Goal: Task Accomplishment & Management: Use online tool/utility

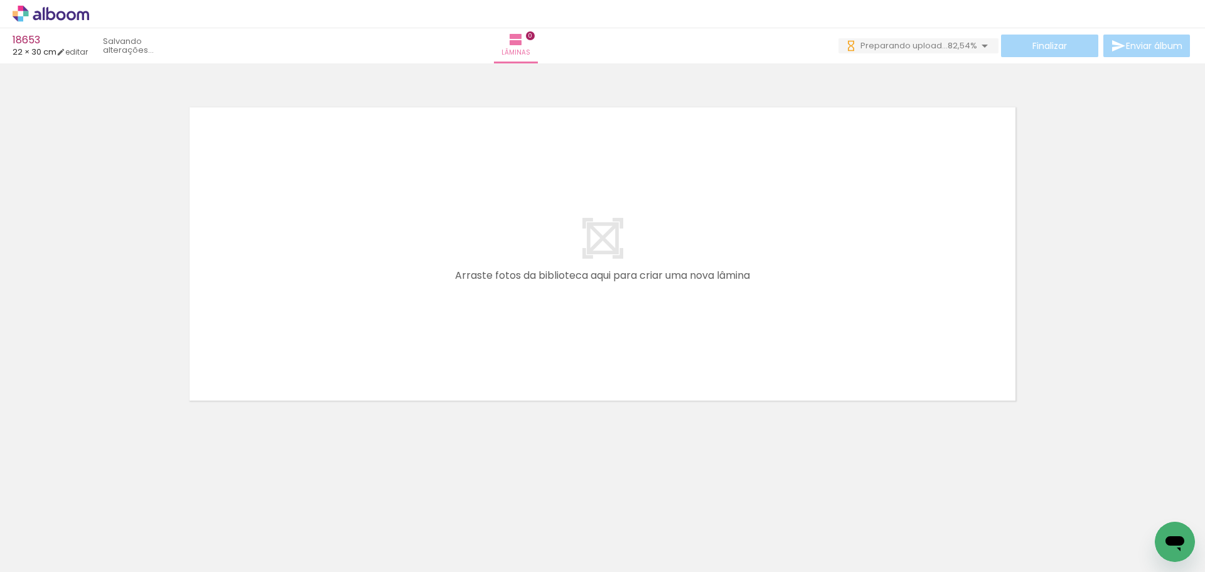
click at [707, 273] on quentale-layouter at bounding box center [602, 254] width 841 height 308
drag, startPoint x: 625, startPoint y: 419, endPoint x: 779, endPoint y: 239, distance: 236.3
click at [779, 239] on quentale-workspace at bounding box center [602, 286] width 1205 height 572
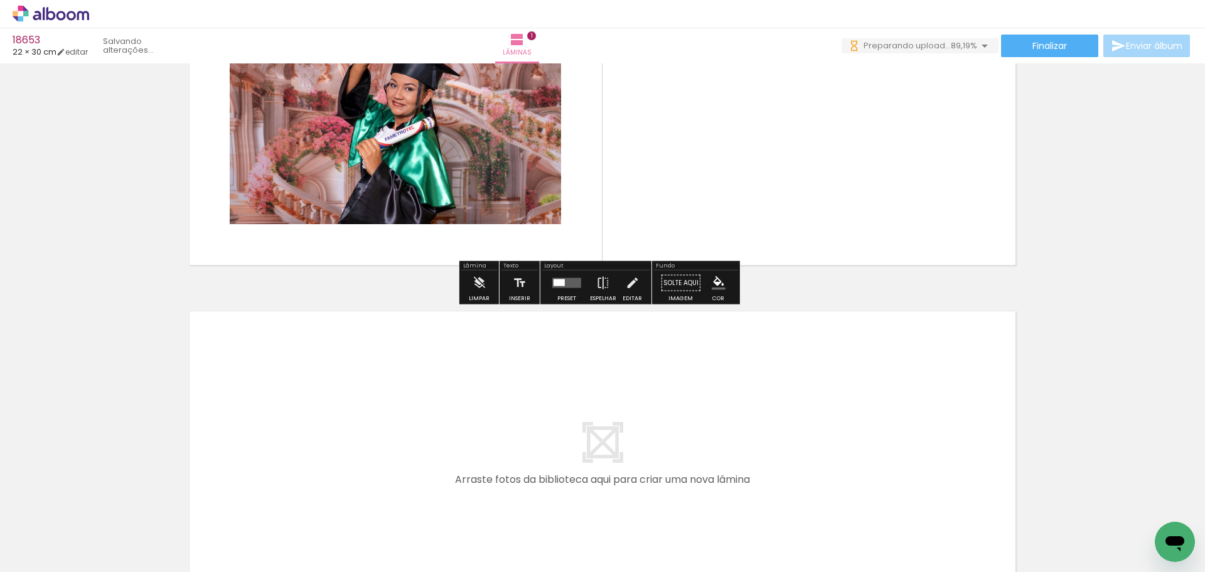
scroll to position [188, 0]
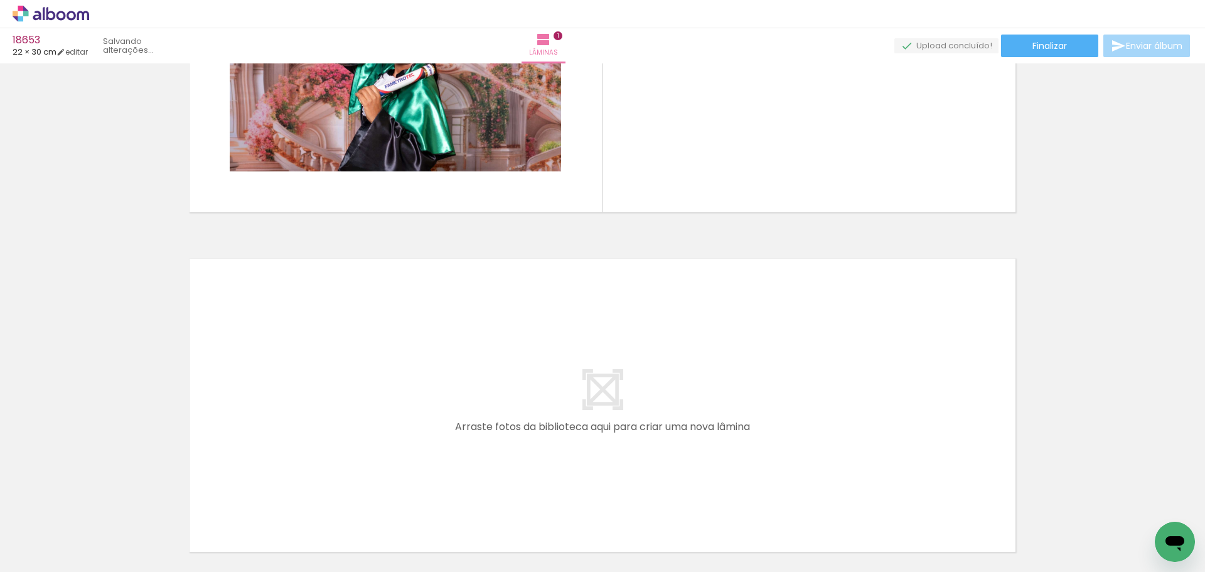
click at [998, 262] on quentale-layouter at bounding box center [602, 405] width 841 height 308
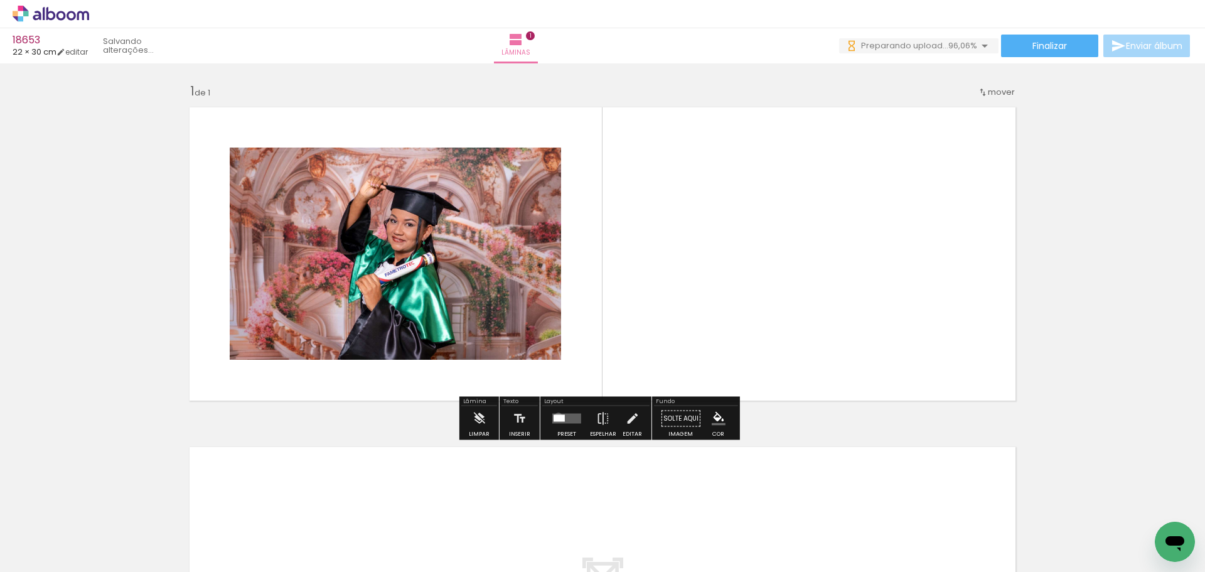
click at [555, 415] on div at bounding box center [558, 418] width 11 height 7
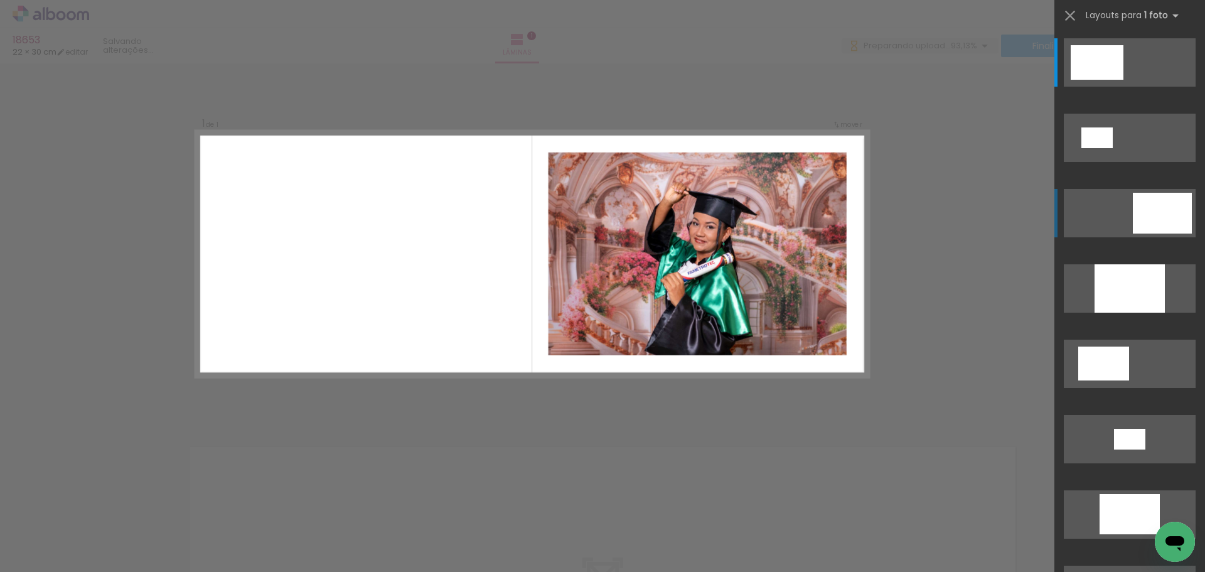
click at [1161, 216] on div at bounding box center [1162, 213] width 59 height 41
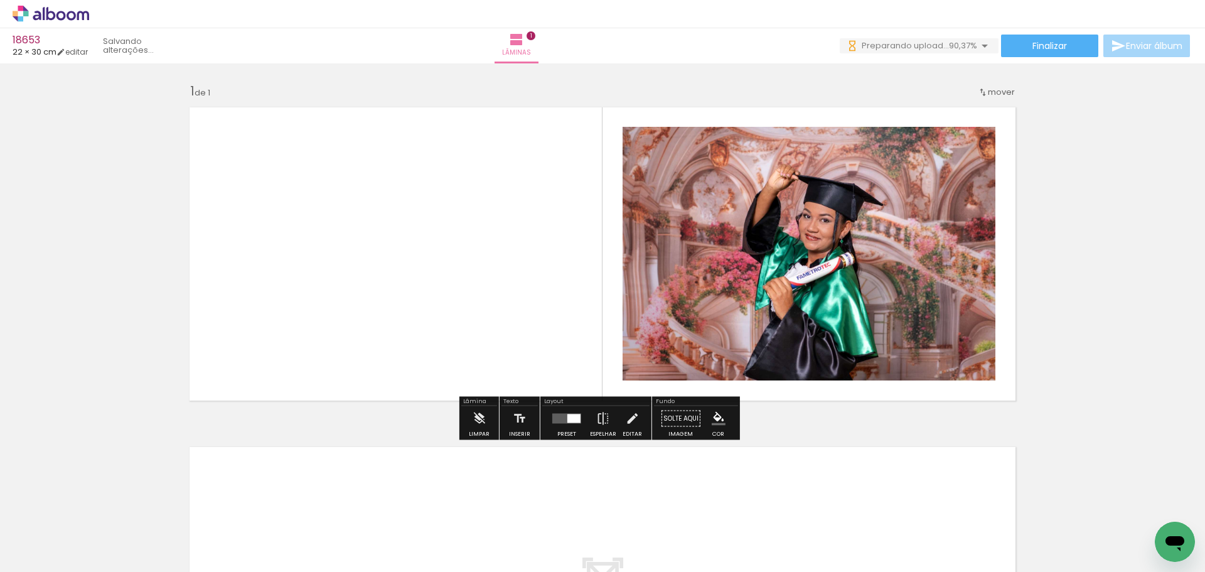
click at [1161, 216] on div "Inserir lâmina 1 de 1" at bounding box center [602, 408] width 1205 height 680
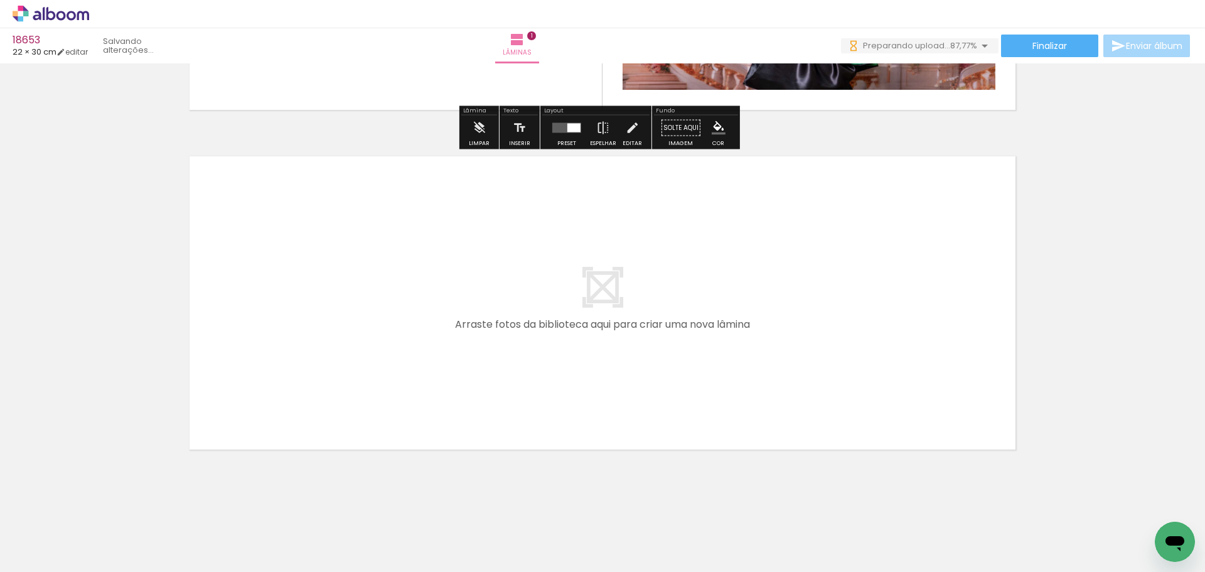
scroll to position [298, 0]
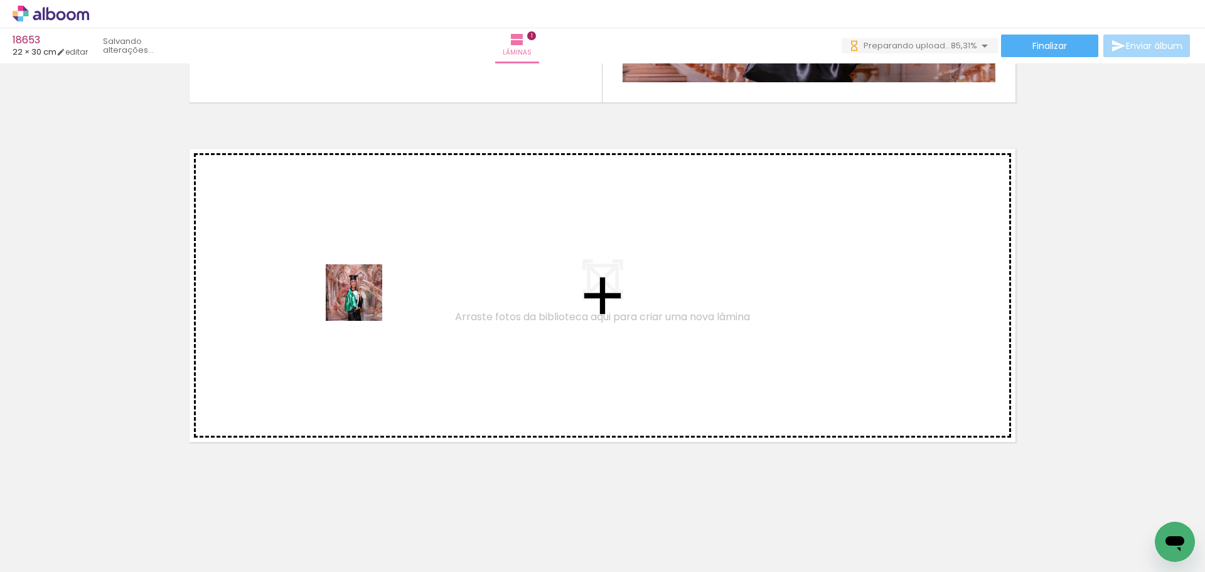
click at [363, 302] on quentale-workspace at bounding box center [602, 286] width 1205 height 572
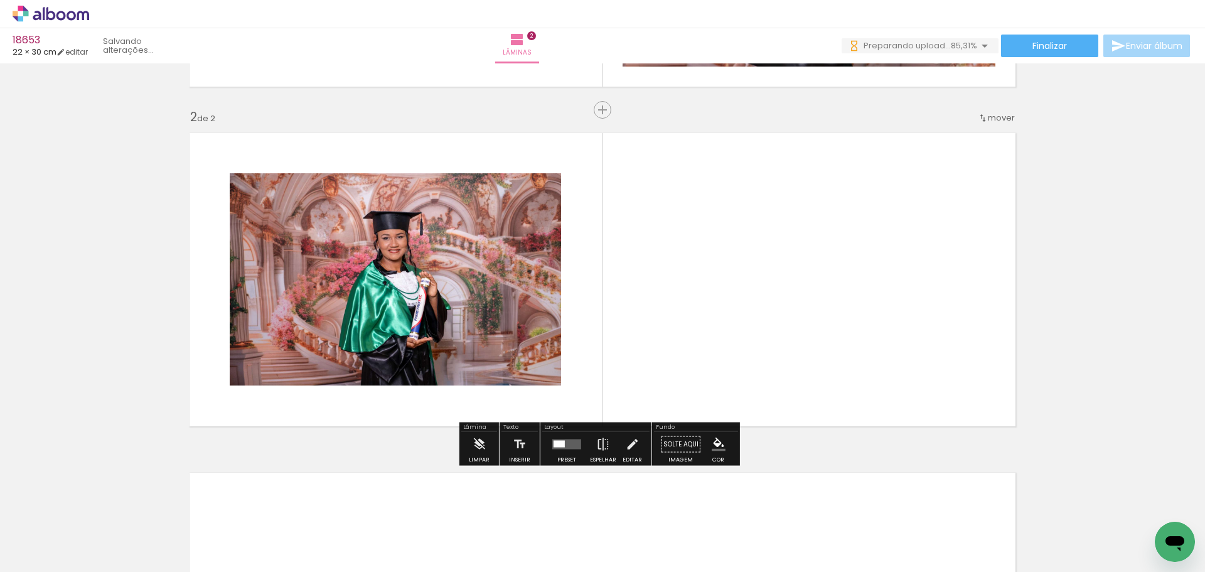
scroll to position [315, 0]
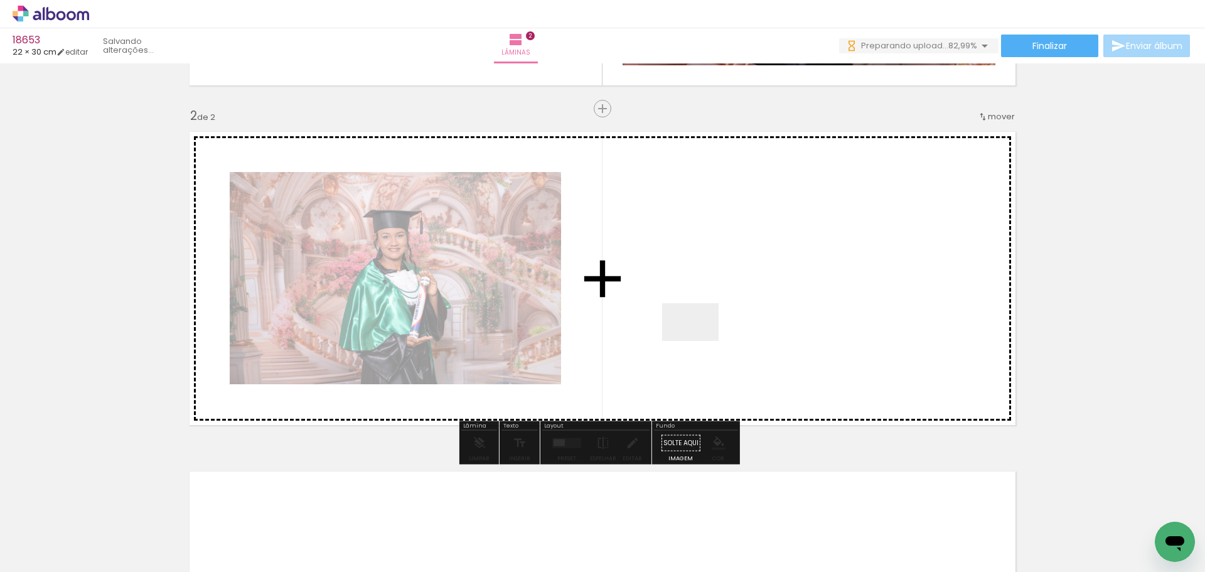
drag, startPoint x: 666, startPoint y: 363, endPoint x: 750, endPoint y: 299, distance: 106.2
click at [750, 299] on quentale-workspace at bounding box center [602, 286] width 1205 height 572
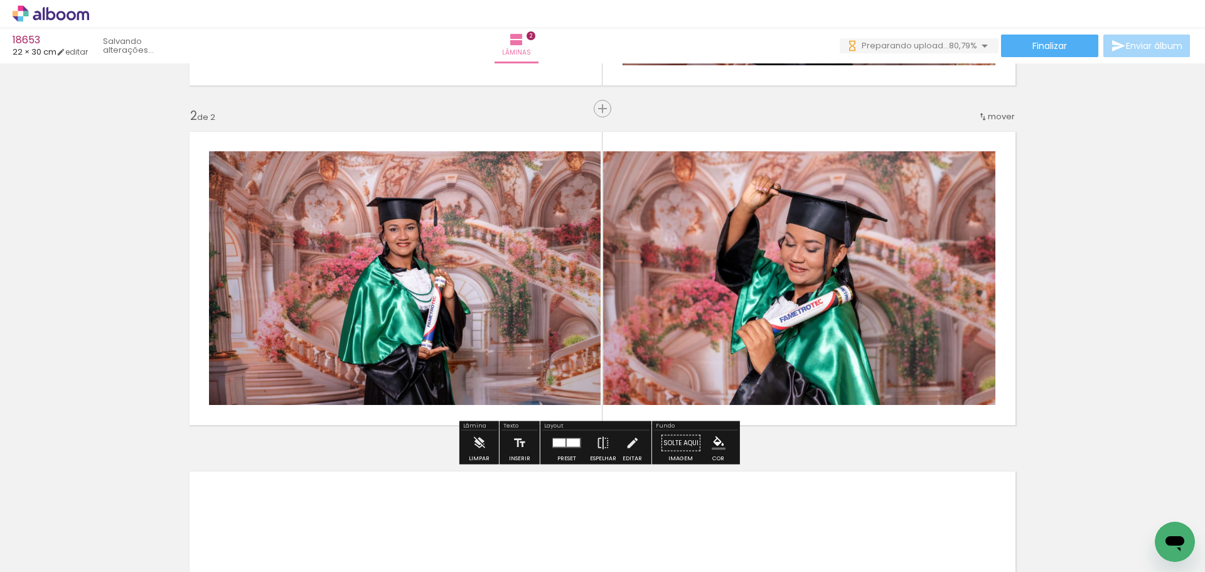
click at [558, 442] on div at bounding box center [559, 443] width 13 height 8
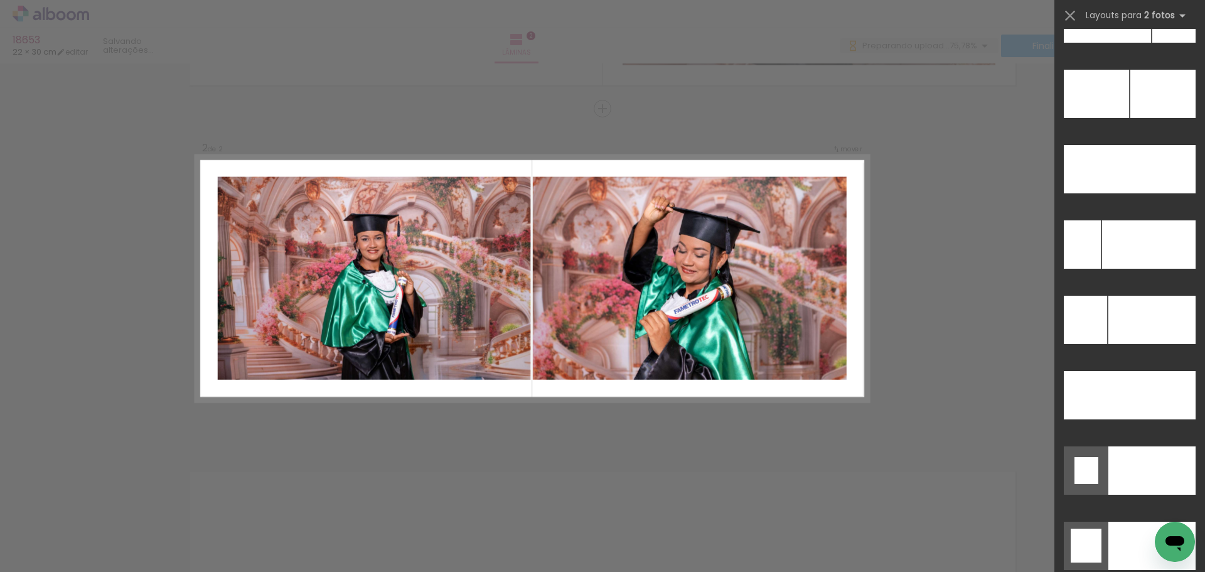
scroll to position [5385, 0]
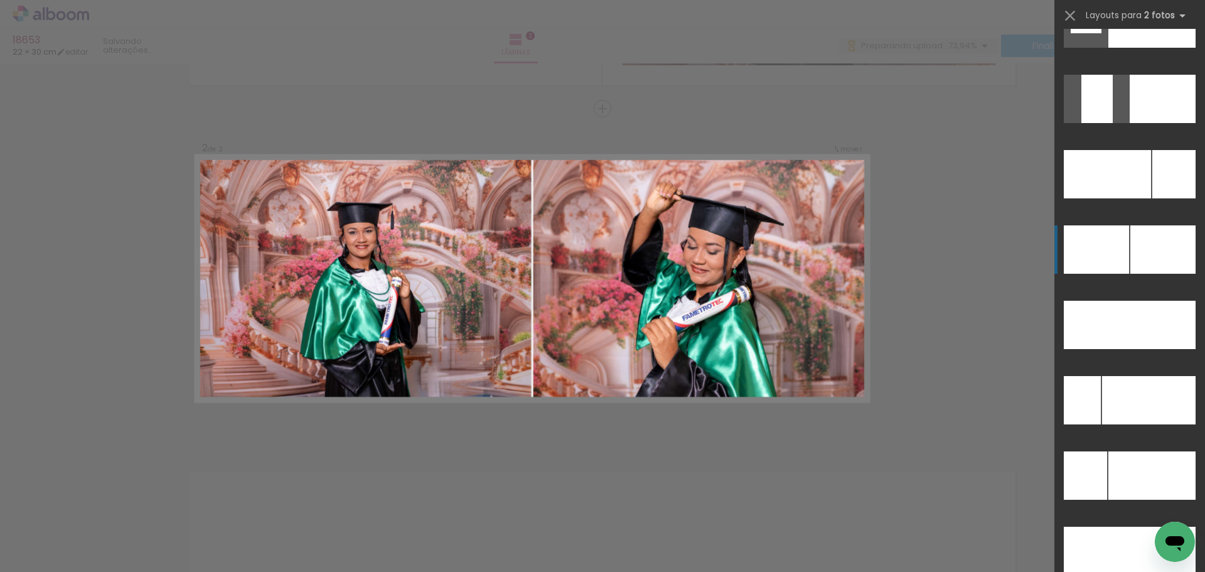
click at [1116, 241] on div at bounding box center [1096, 249] width 65 height 48
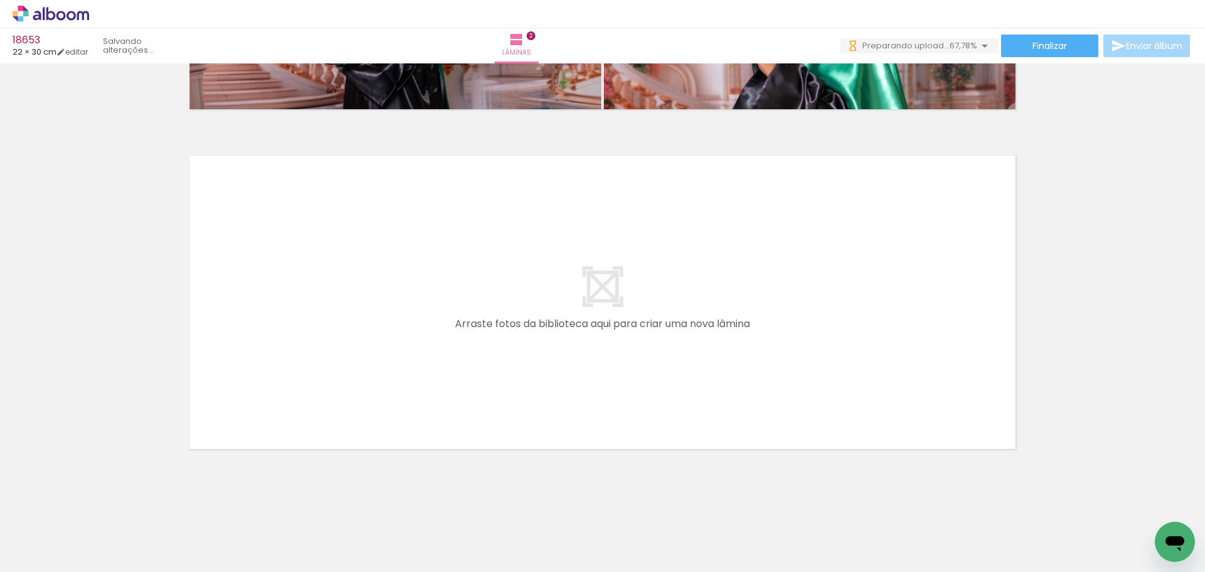
scroll to position [638, 0]
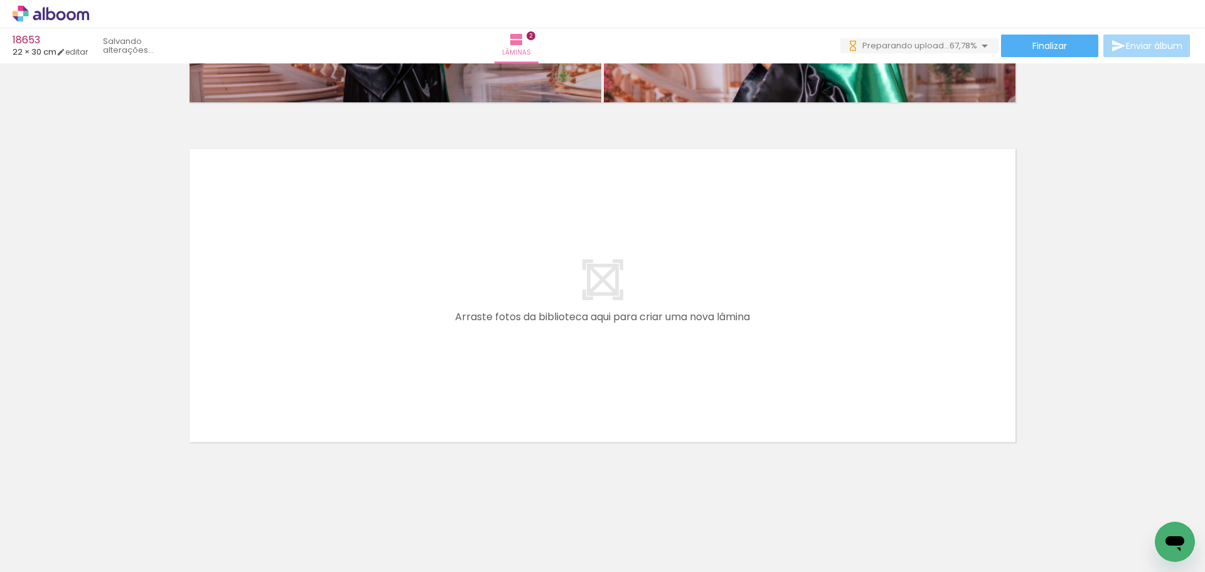
click at [845, 541] on div at bounding box center [829, 529] width 62 height 41
drag, startPoint x: 853, startPoint y: 520, endPoint x: 905, endPoint y: 515, distance: 53.0
click at [620, 361] on quentale-workspace at bounding box center [602, 286] width 1205 height 572
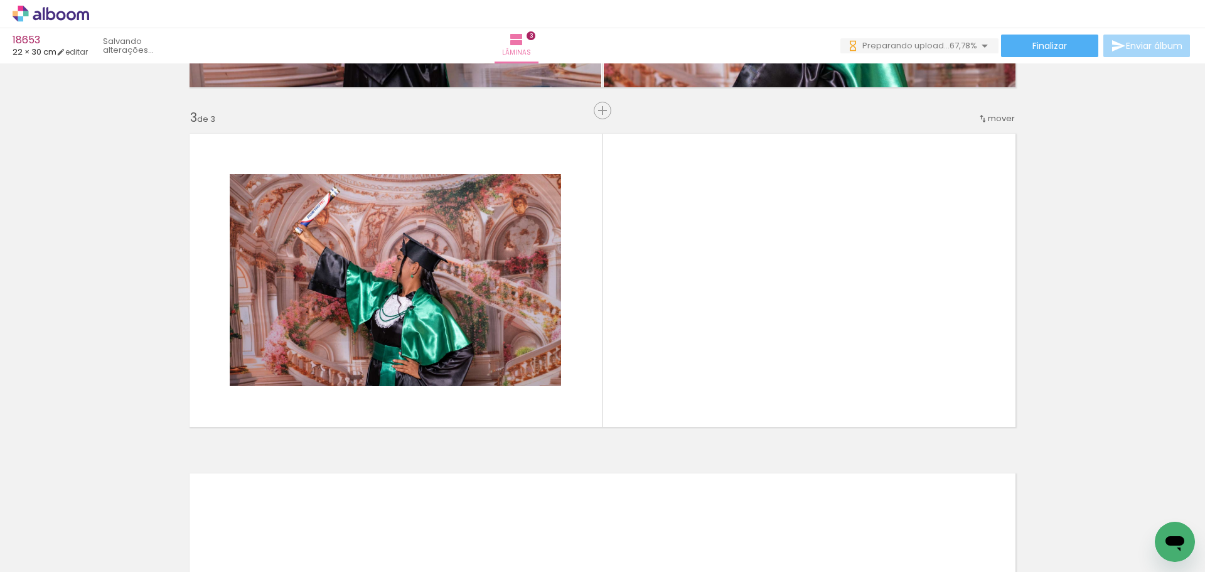
scroll to position [654, 0]
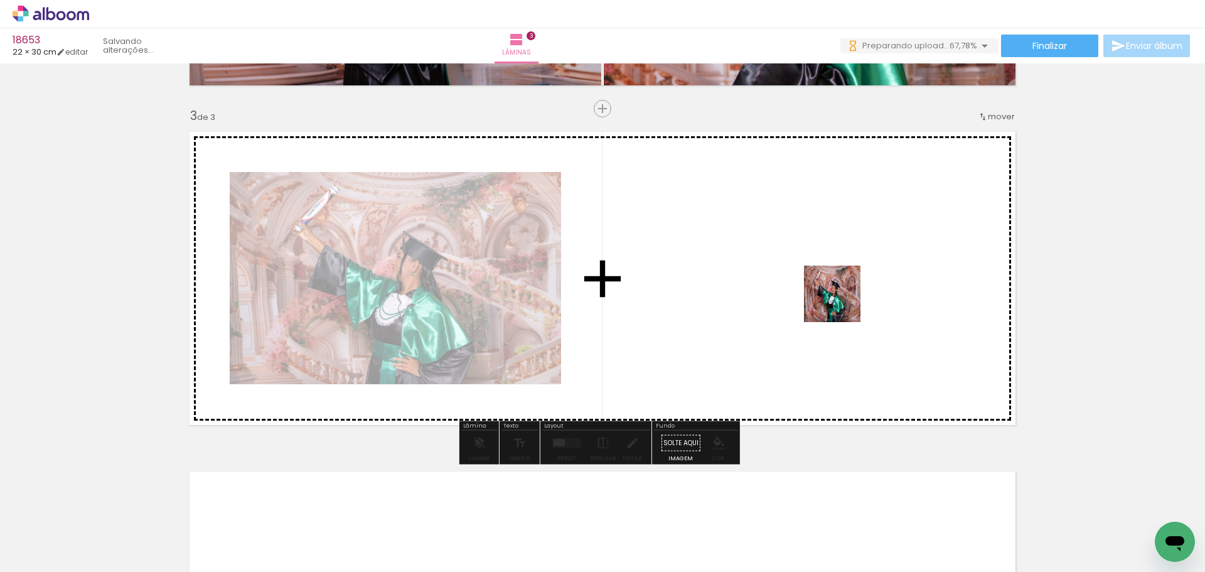
drag, startPoint x: 975, startPoint y: 527, endPoint x: 841, endPoint y: 303, distance: 260.9
click at [841, 303] on quentale-workspace at bounding box center [602, 286] width 1205 height 572
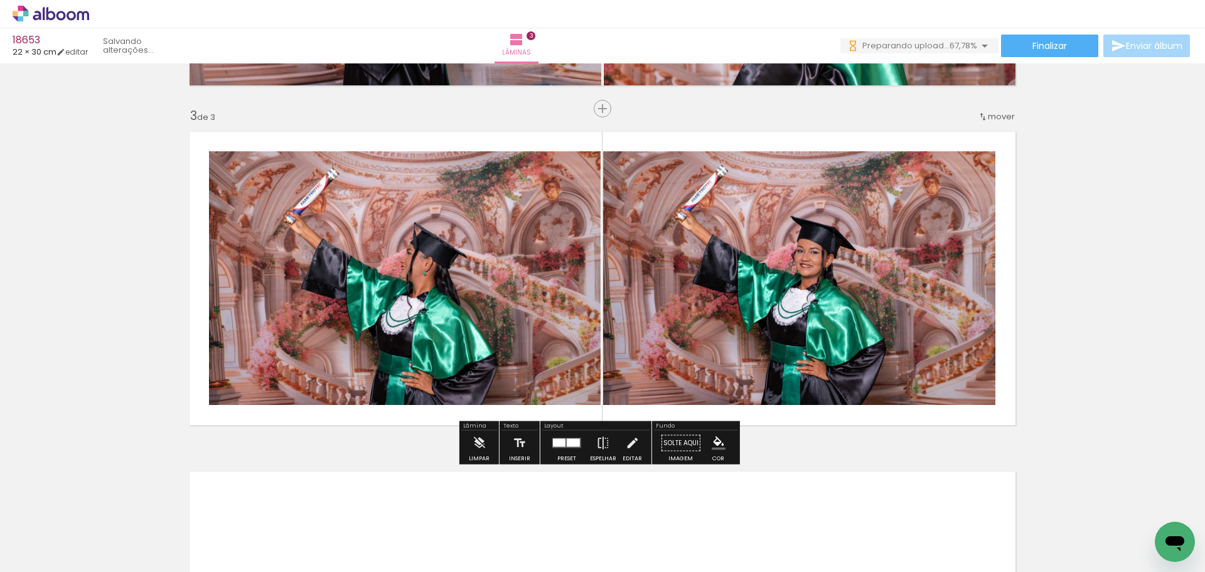
click at [567, 442] on div at bounding box center [573, 443] width 13 height 8
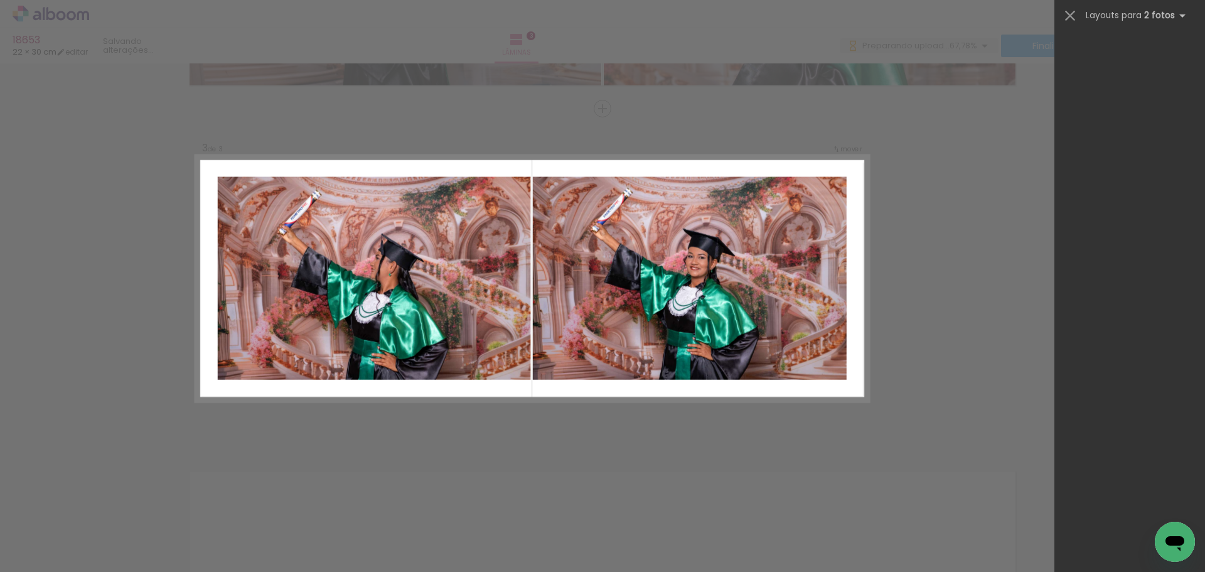
scroll to position [0, 0]
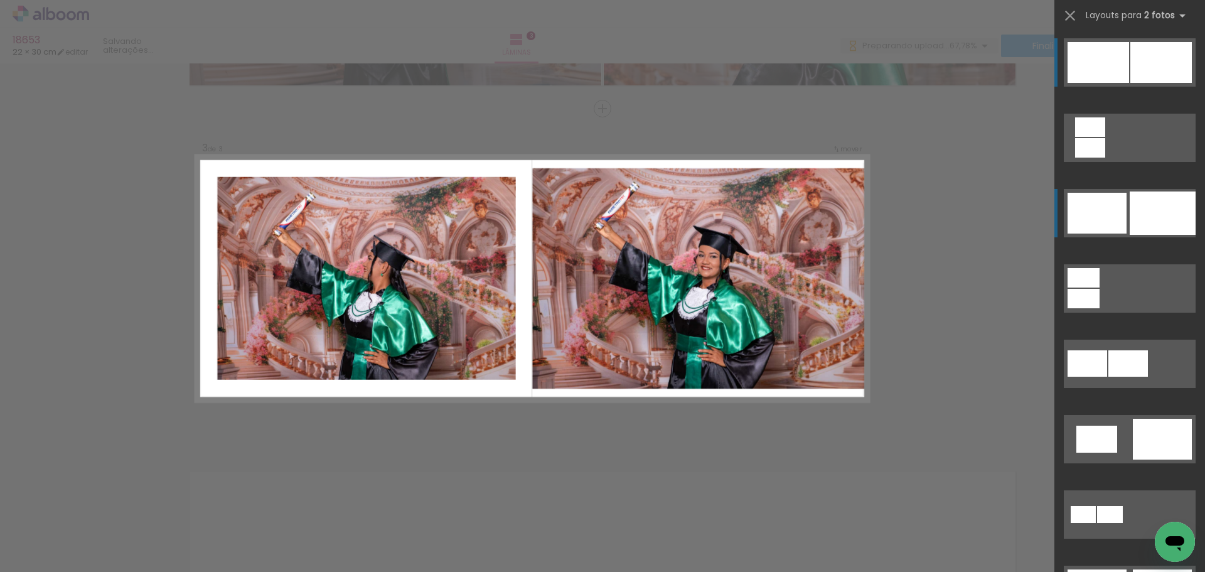
click at [1156, 217] on div at bounding box center [1162, 212] width 66 height 43
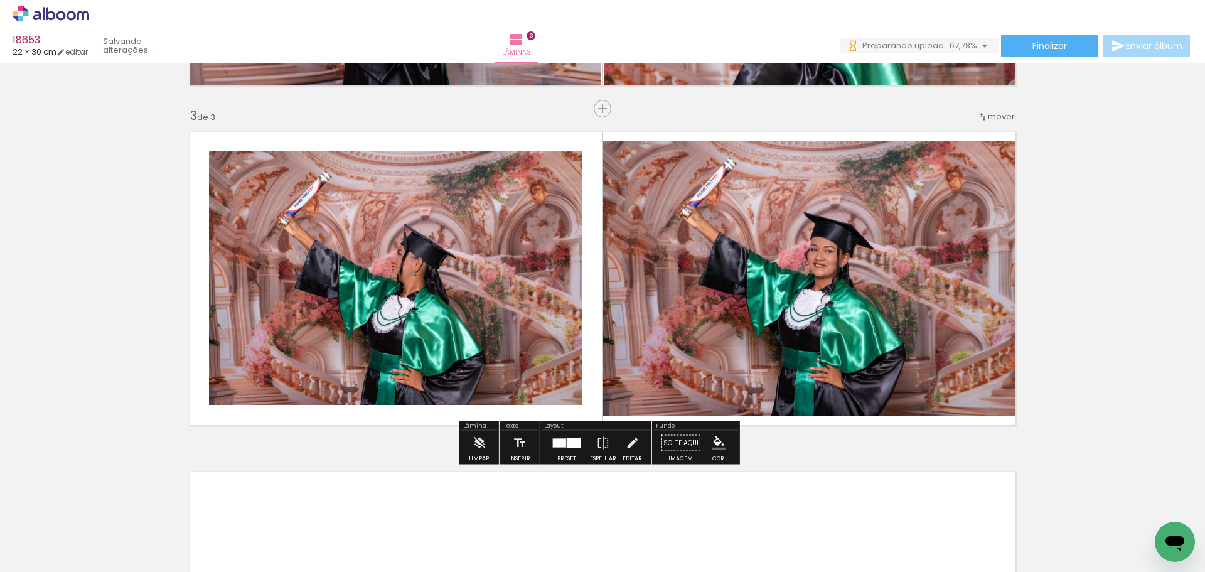
click at [1155, 217] on div "Inserir lâmina 1 de 3 Inserir lâmina 2 de 3 Inserir lâmina 3 de 3" at bounding box center [602, 92] width 1205 height 1358
click at [570, 438] on div at bounding box center [574, 443] width 14 height 10
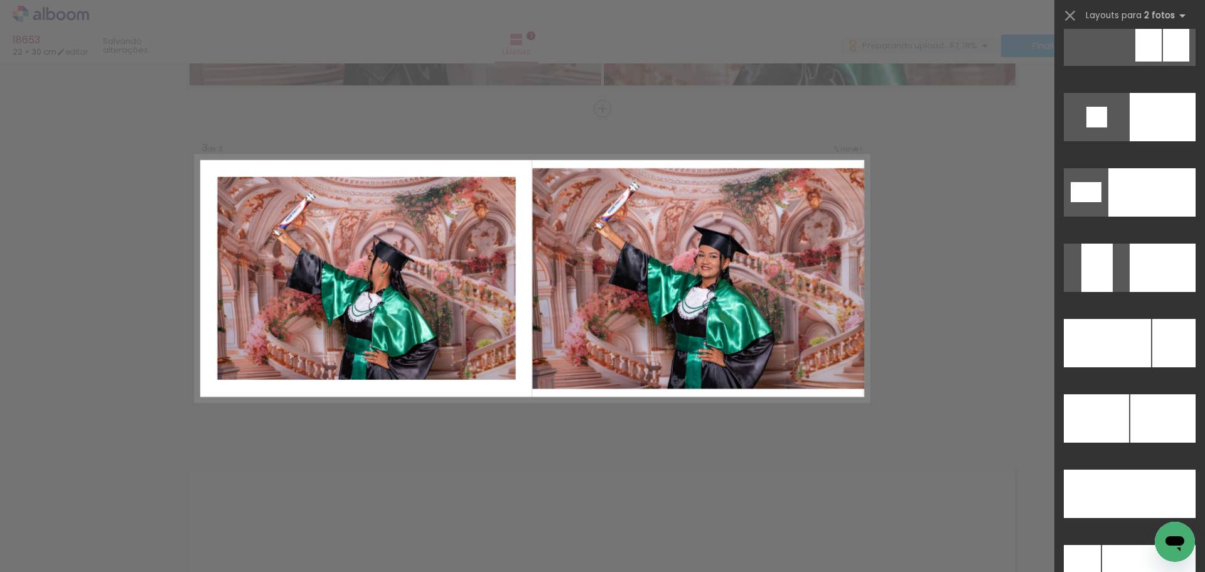
scroll to position [5225, 0]
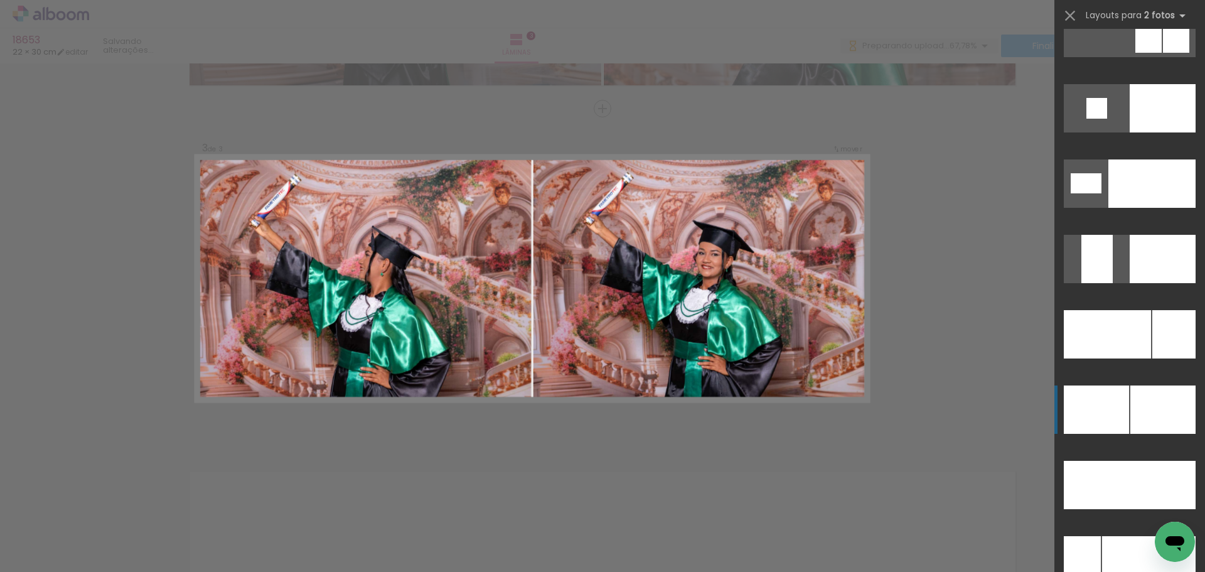
drag, startPoint x: 1146, startPoint y: 406, endPoint x: 1141, endPoint y: 377, distance: 29.3
click at [1146, 405] on div at bounding box center [1162, 409] width 65 height 48
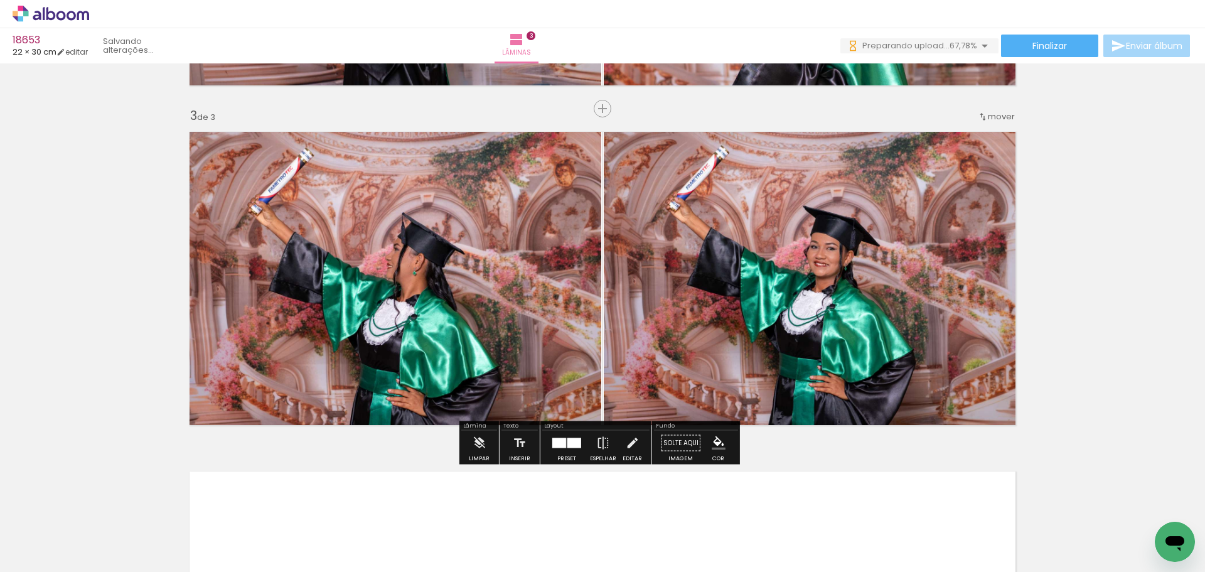
drag, startPoint x: 1142, startPoint y: 370, endPoint x: 1141, endPoint y: 363, distance: 7.0
click at [1142, 370] on div "Inserir lâmina 1 de 3 Inserir lâmina 2 de 3 Inserir lâmina 3 de 3" at bounding box center [602, 92] width 1205 height 1358
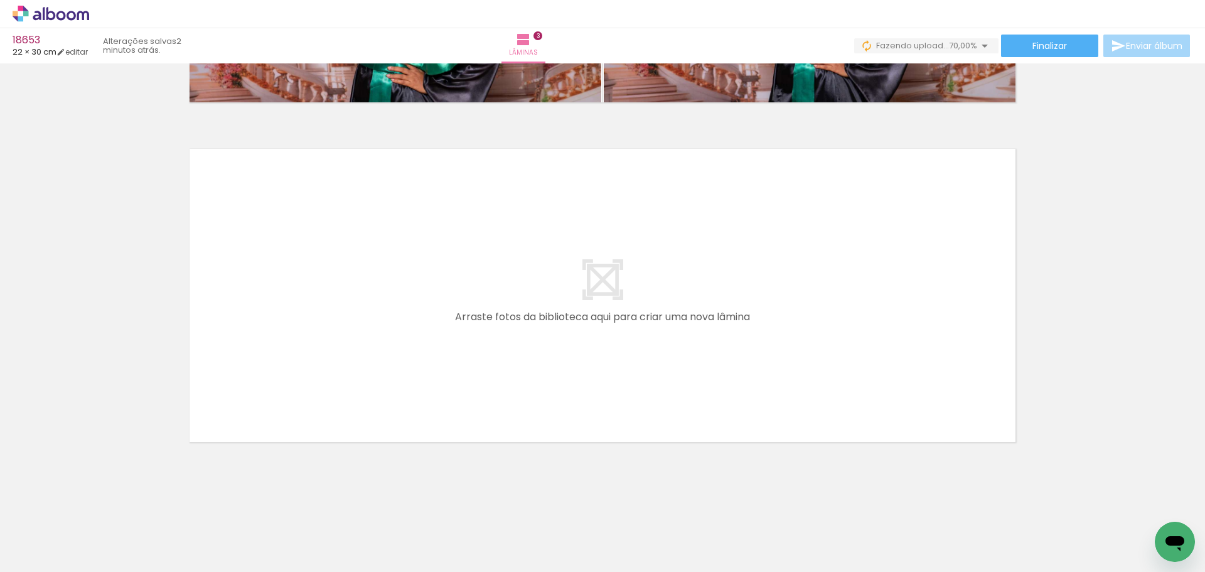
scroll to position [0, 0]
drag, startPoint x: 351, startPoint y: 506, endPoint x: 387, endPoint y: 329, distance: 179.8
click at [387, 329] on quentale-workspace at bounding box center [602, 286] width 1205 height 572
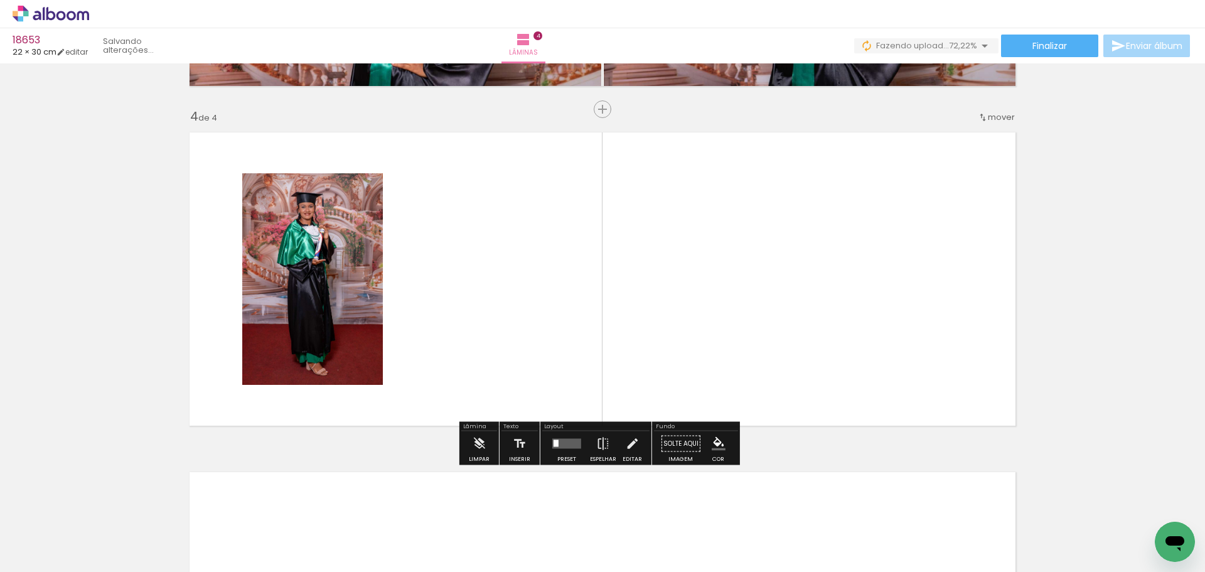
scroll to position [994, 0]
drag, startPoint x: 700, startPoint y: 500, endPoint x: 563, endPoint y: 282, distance: 257.5
click at [563, 282] on quentale-workspace at bounding box center [602, 286] width 1205 height 572
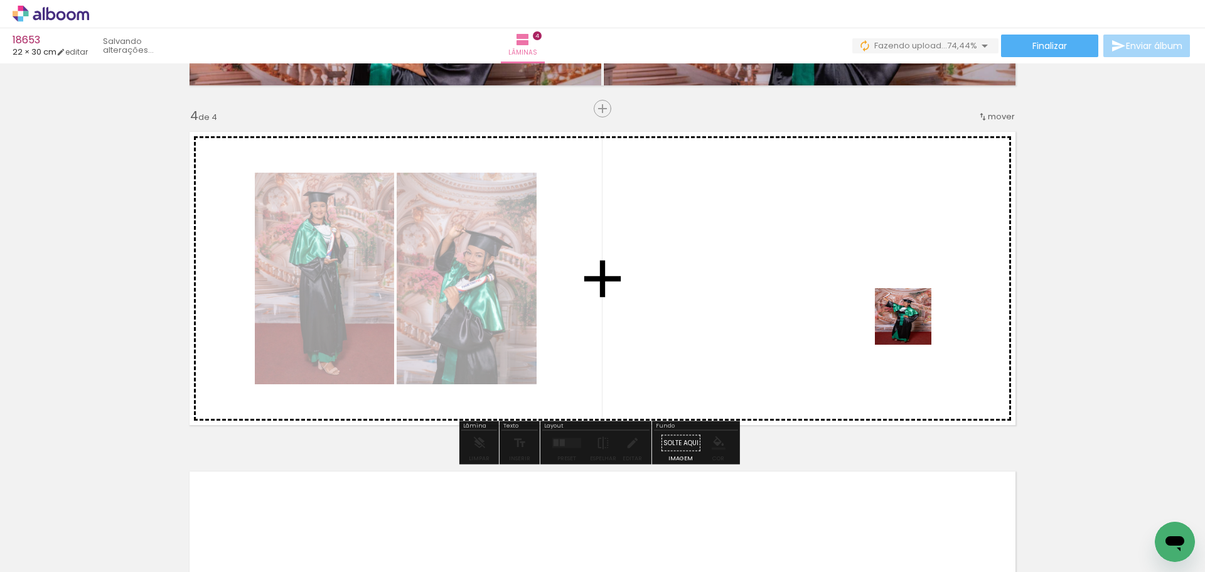
drag, startPoint x: 1011, startPoint y: 398, endPoint x: 912, endPoint y: 326, distance: 122.5
click at [912, 326] on quentale-workspace at bounding box center [602, 286] width 1205 height 572
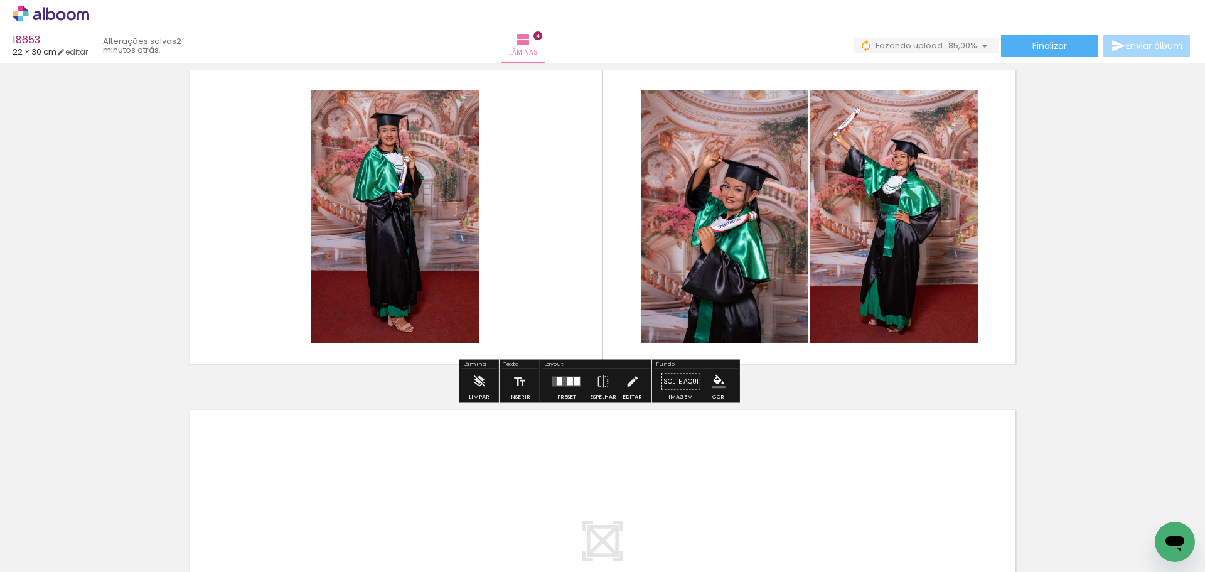
scroll to position [1057, 0]
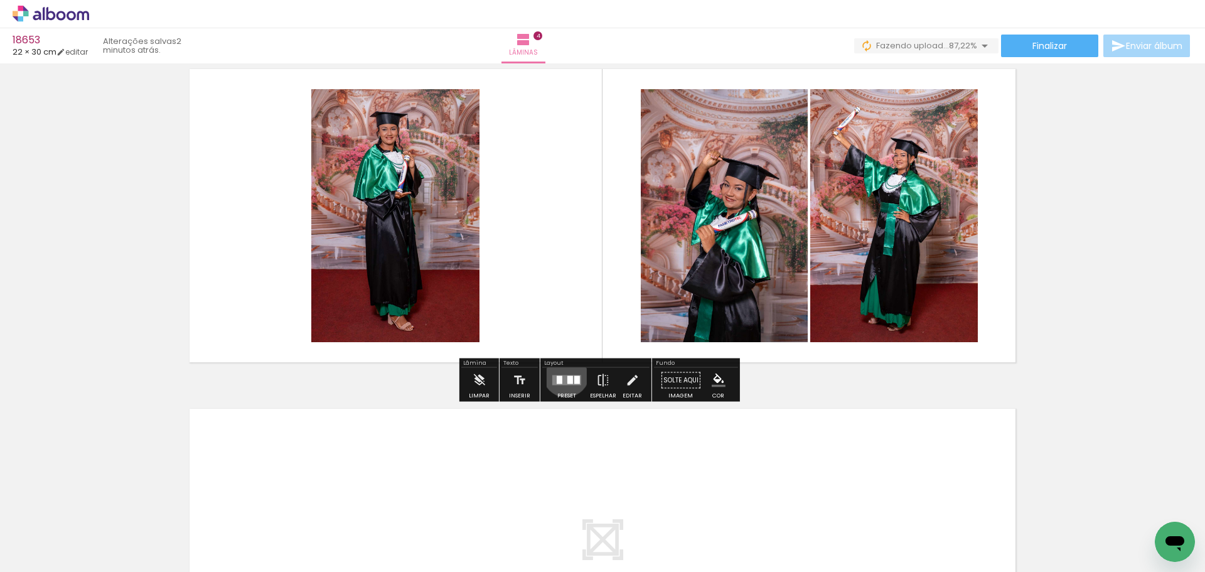
click at [563, 373] on div at bounding box center [567, 380] width 34 height 25
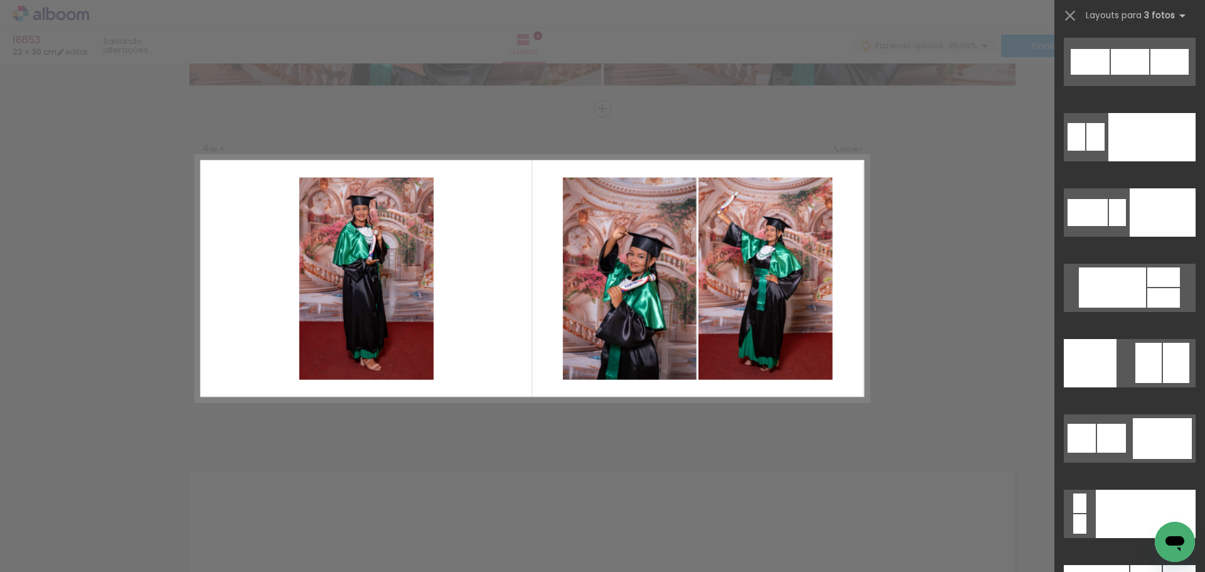
scroll to position [11945, 0]
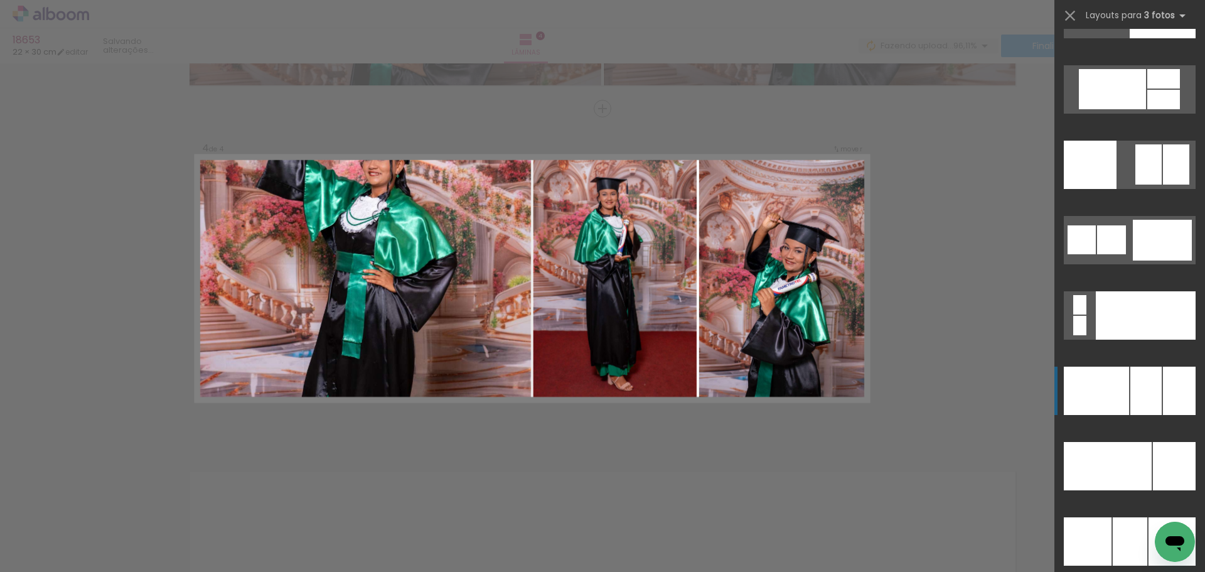
click at [1130, 400] on div at bounding box center [1145, 390] width 31 height 48
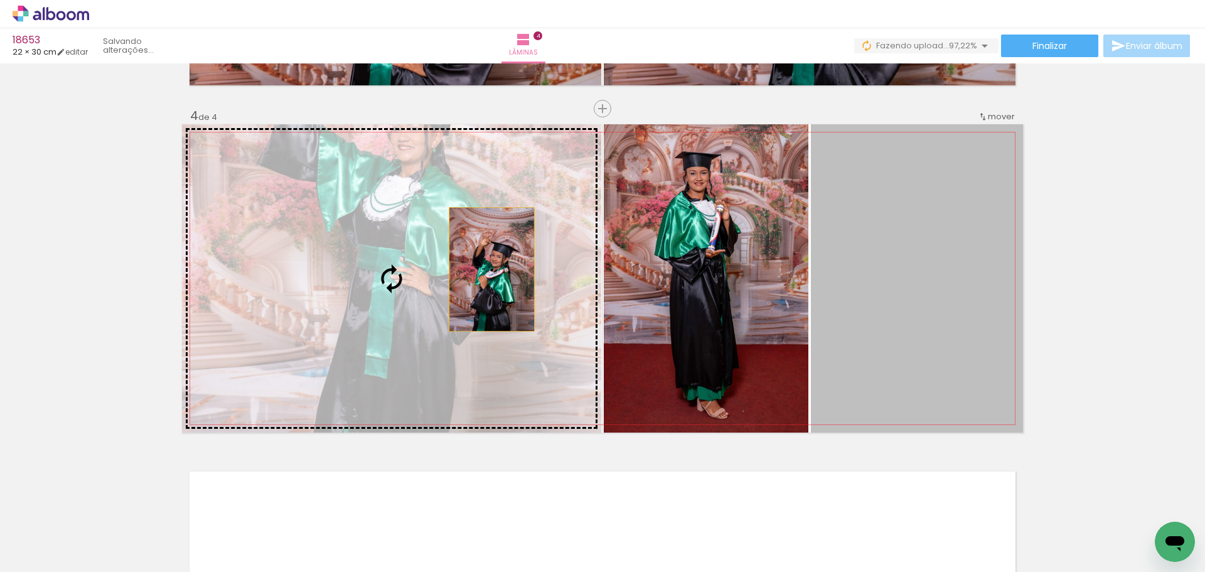
drag, startPoint x: 890, startPoint y: 270, endPoint x: 378, endPoint y: 250, distance: 512.4
click at [0, 0] on slot at bounding box center [0, 0] width 0 height 0
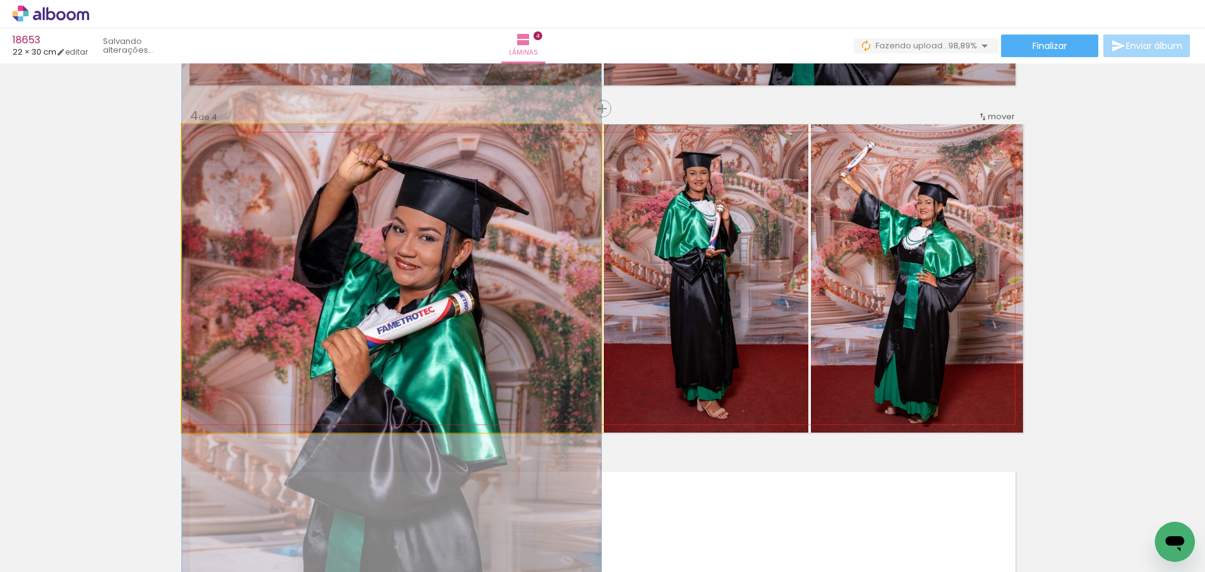
drag, startPoint x: 430, startPoint y: 227, endPoint x: 427, endPoint y: 249, distance: 22.8
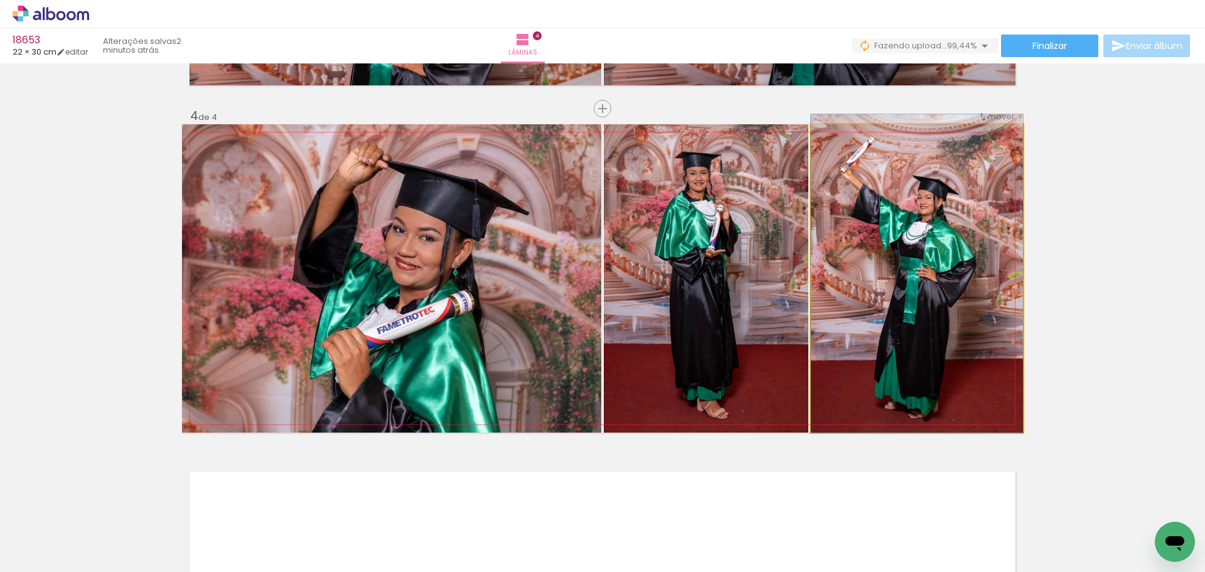
drag, startPoint x: 912, startPoint y: 265, endPoint x: 914, endPoint y: 241, distance: 24.6
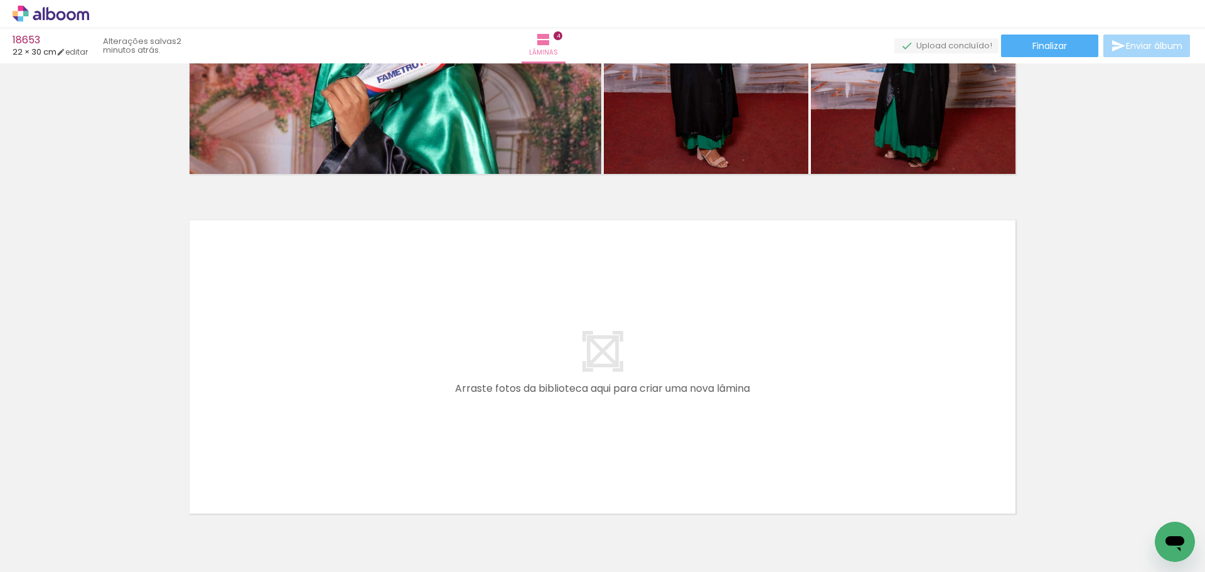
scroll to position [0, 1857]
drag, startPoint x: 600, startPoint y: 537, endPoint x: 483, endPoint y: 385, distance: 192.4
click at [483, 385] on quentale-workspace at bounding box center [602, 286] width 1205 height 572
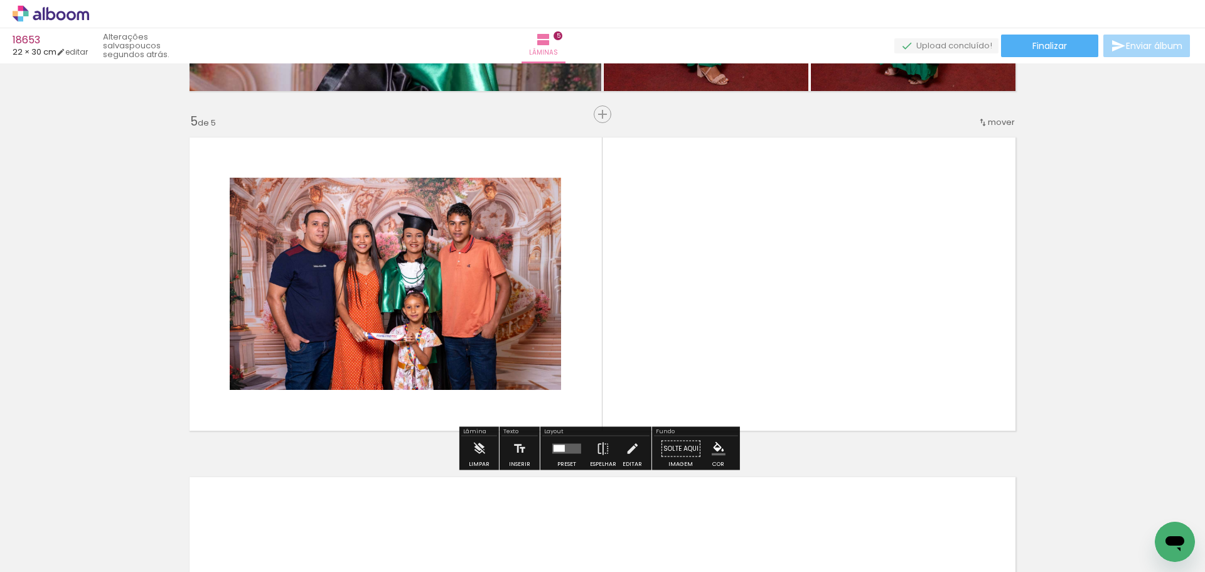
scroll to position [1333, 0]
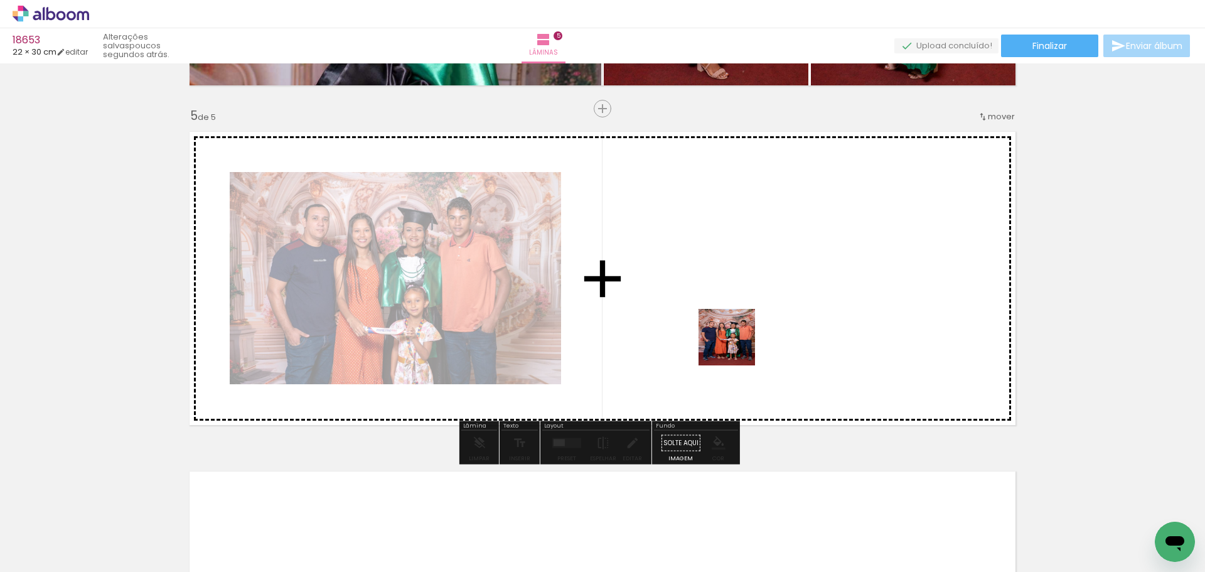
drag, startPoint x: 736, startPoint y: 531, endPoint x: 722, endPoint y: 280, distance: 251.4
click at [722, 280] on quentale-workspace at bounding box center [602, 286] width 1205 height 572
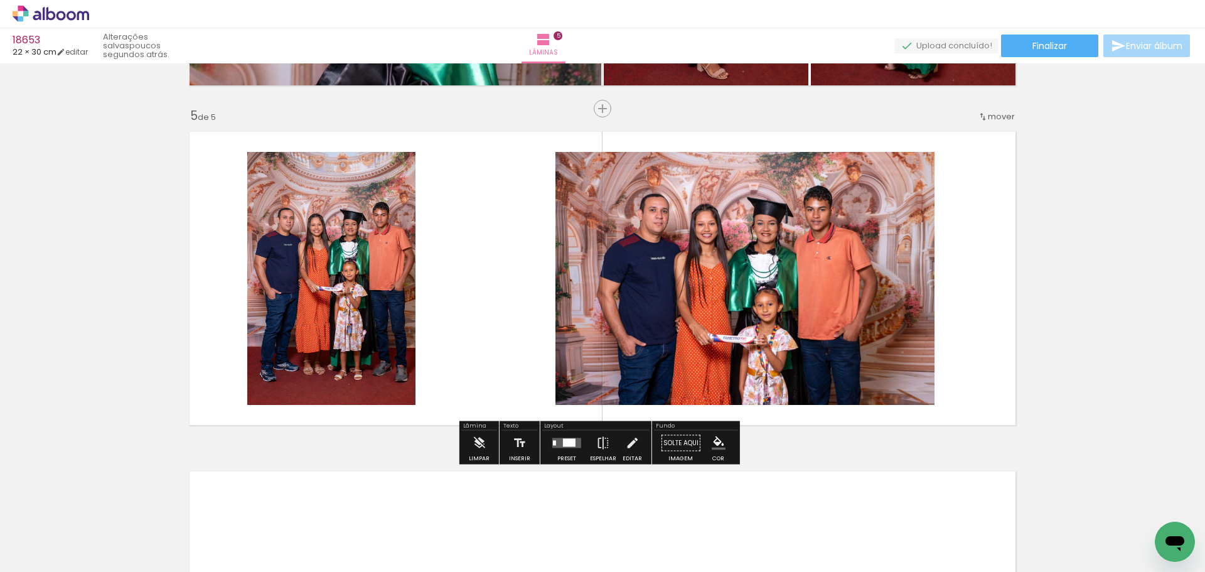
drag, startPoint x: 568, startPoint y: 446, endPoint x: 718, endPoint y: 353, distance: 175.9
click at [568, 445] on div at bounding box center [569, 443] width 13 height 8
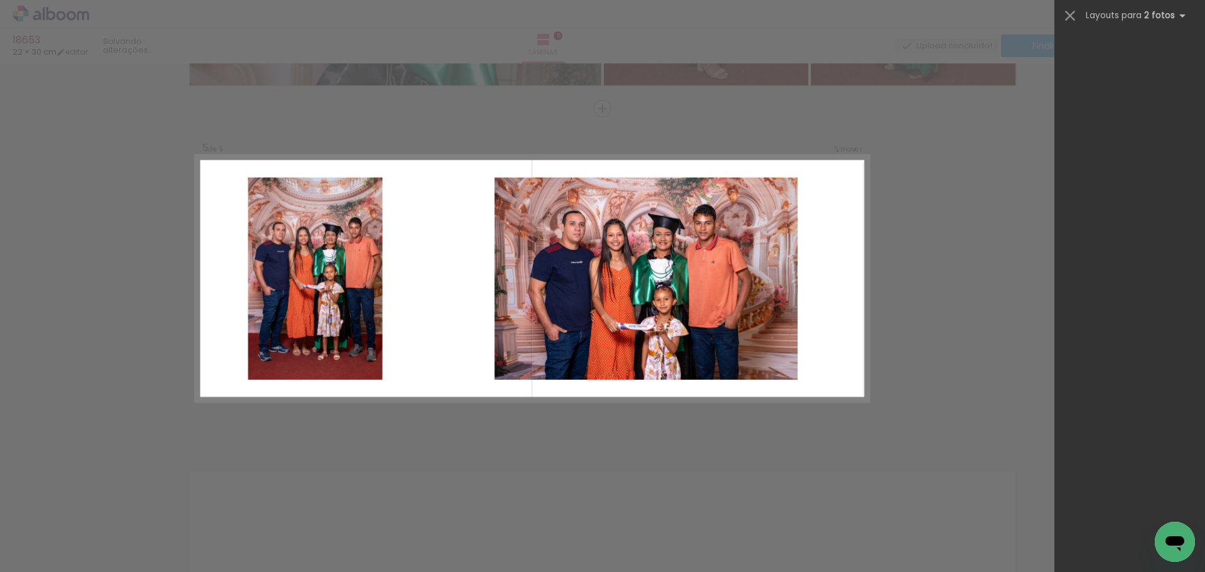
scroll to position [0, 0]
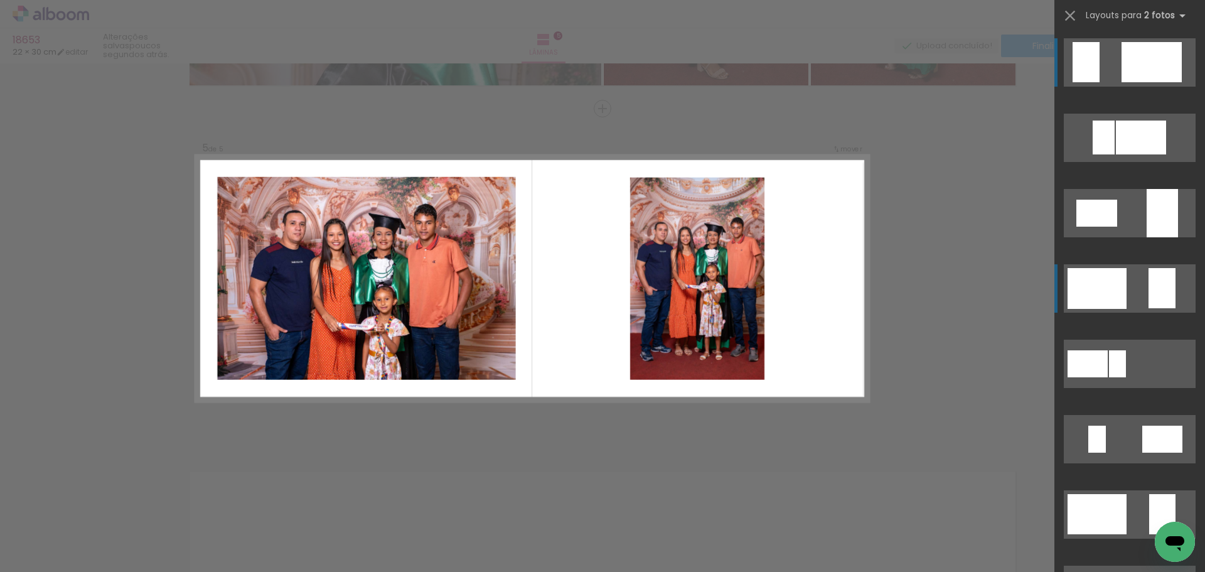
click at [1124, 280] on quentale-layouter at bounding box center [1130, 288] width 132 height 48
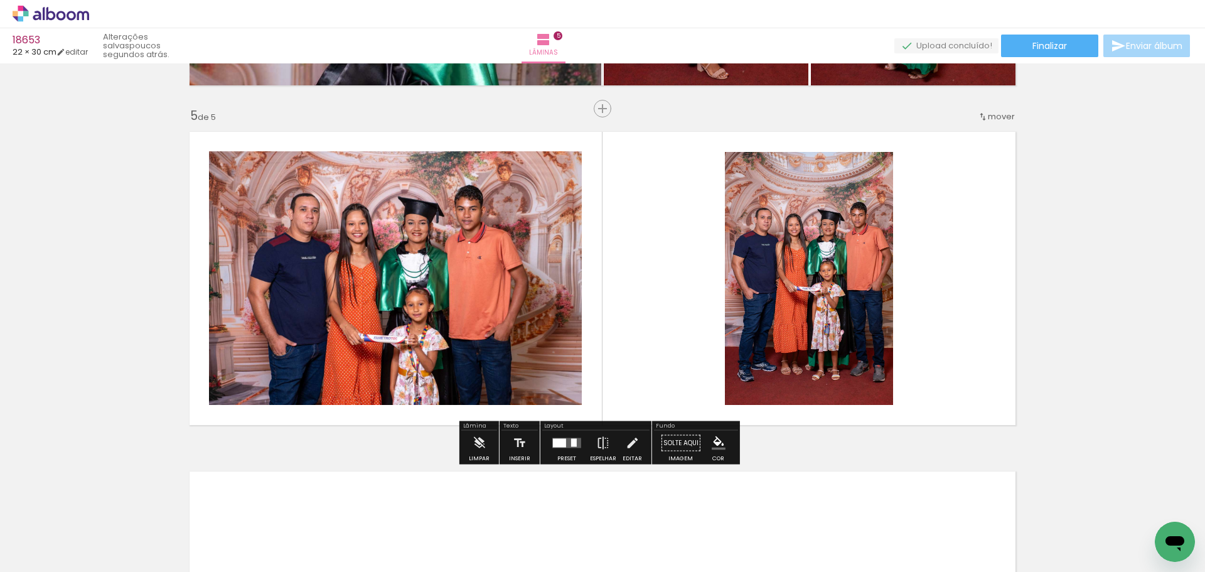
click at [788, 209] on quentale-photo at bounding box center [809, 278] width 168 height 253
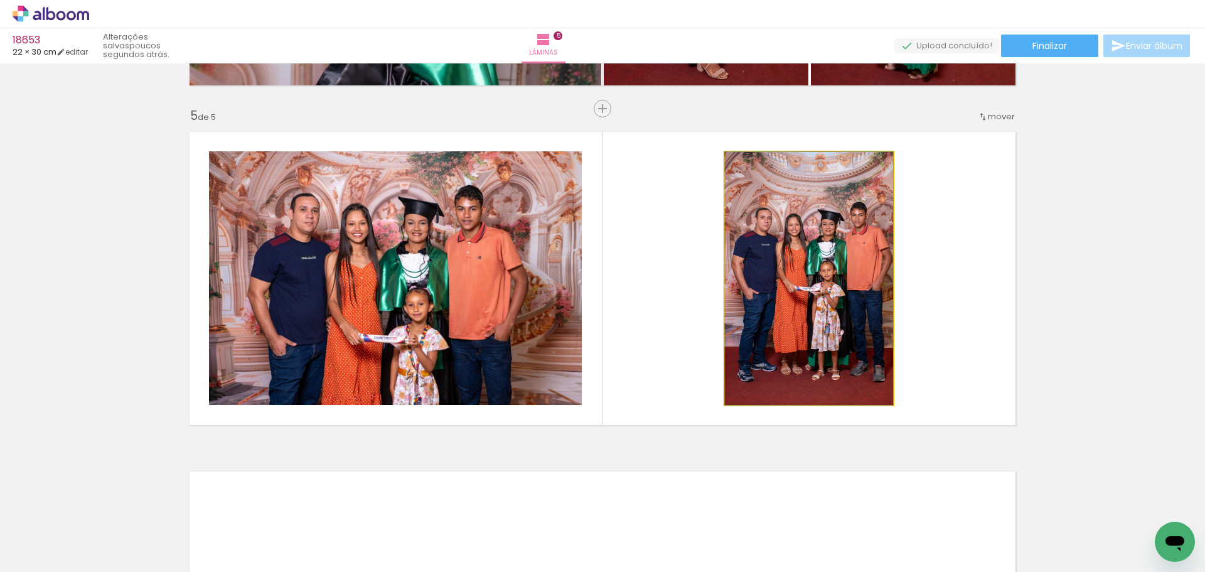
drag, startPoint x: 788, startPoint y: 209, endPoint x: 722, endPoint y: 162, distance: 81.5
click at [787, 208] on quentale-photo at bounding box center [809, 278] width 168 height 253
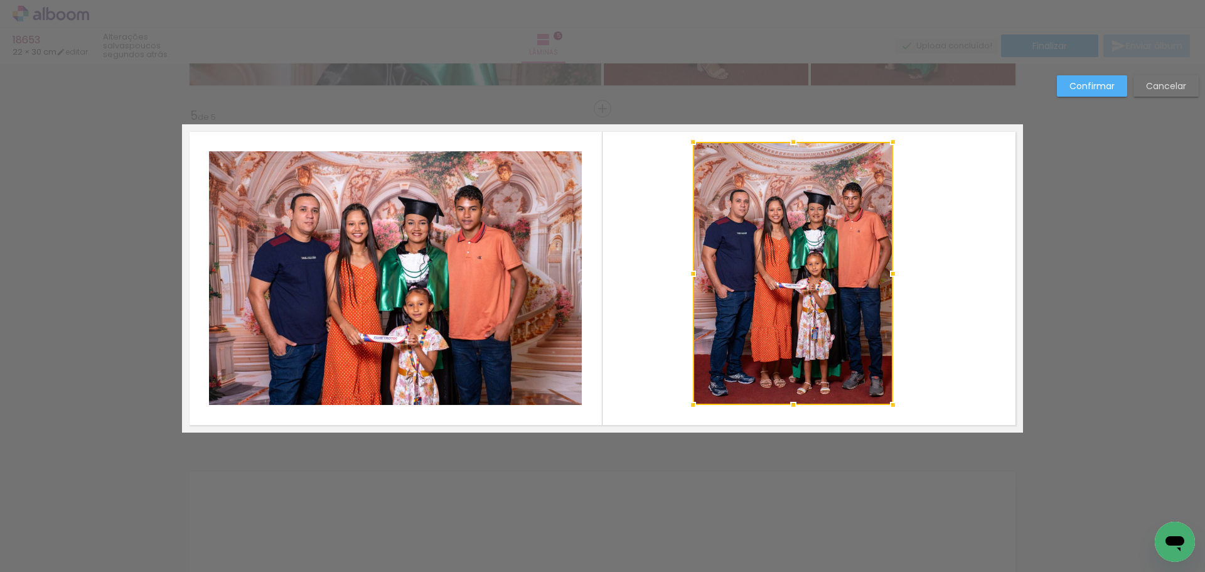
drag, startPoint x: 718, startPoint y: 154, endPoint x: 686, endPoint y: 144, distance: 33.5
click at [686, 144] on div at bounding box center [692, 141] width 25 height 25
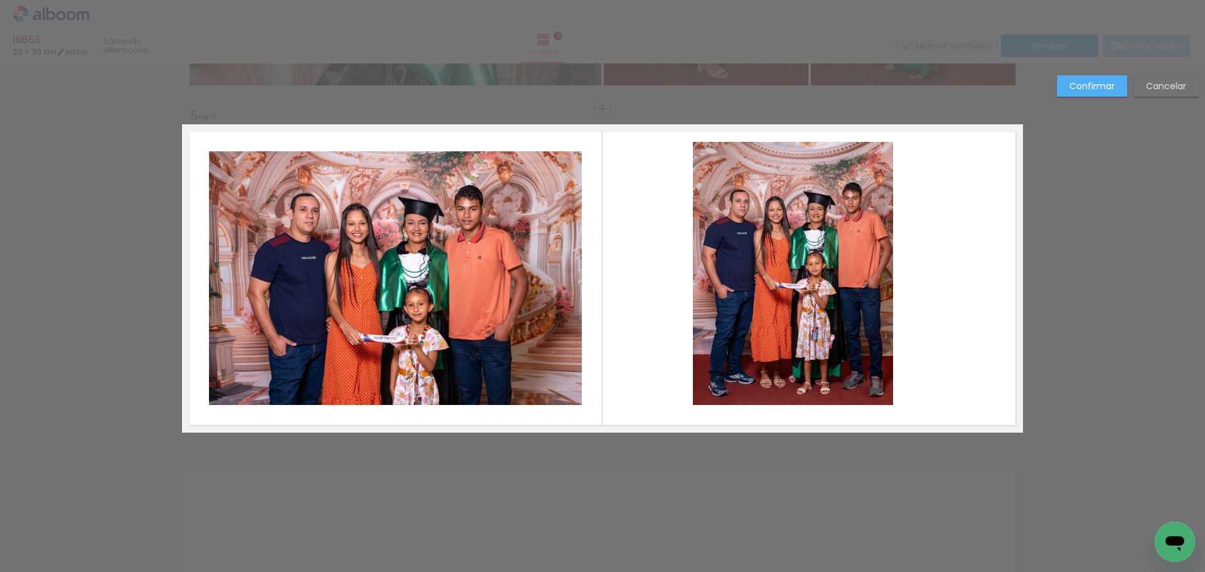
click at [809, 268] on quentale-photo at bounding box center [793, 273] width 200 height 263
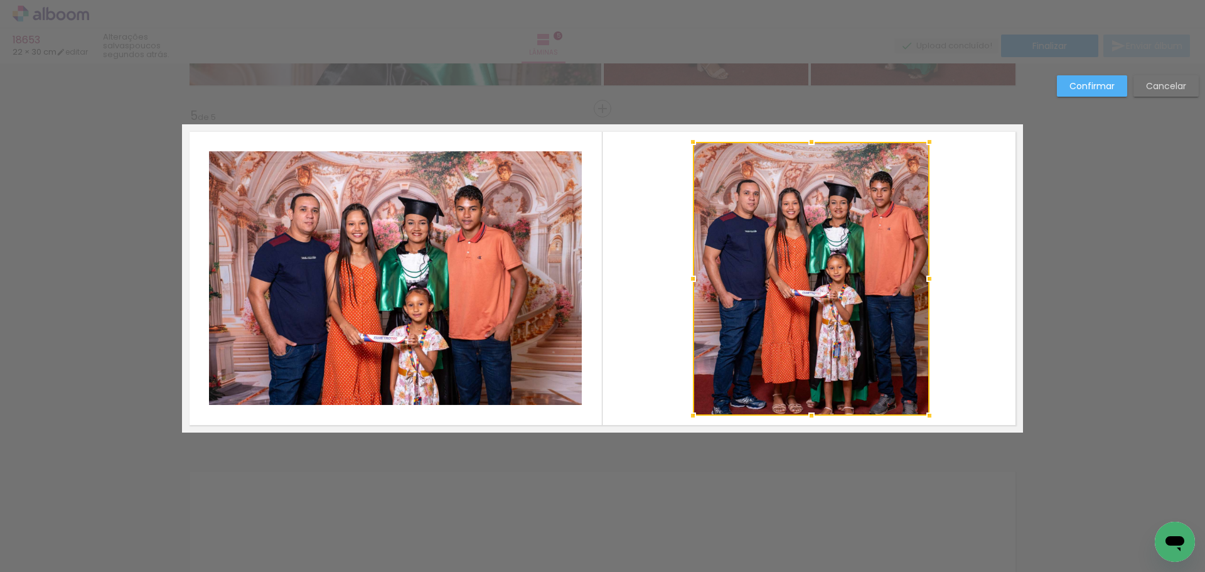
drag, startPoint x: 897, startPoint y: 403, endPoint x: 921, endPoint y: 417, distance: 28.1
click at [921, 417] on div at bounding box center [929, 415] width 25 height 25
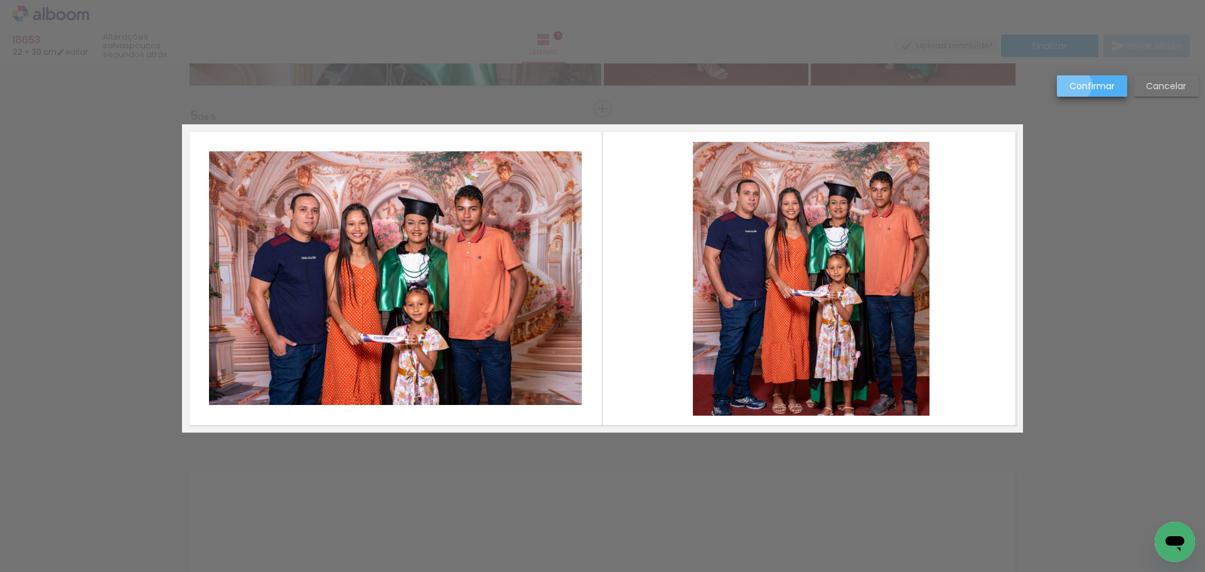
click at [0, 0] on slot "Confirmar" at bounding box center [0, 0] width 0 height 0
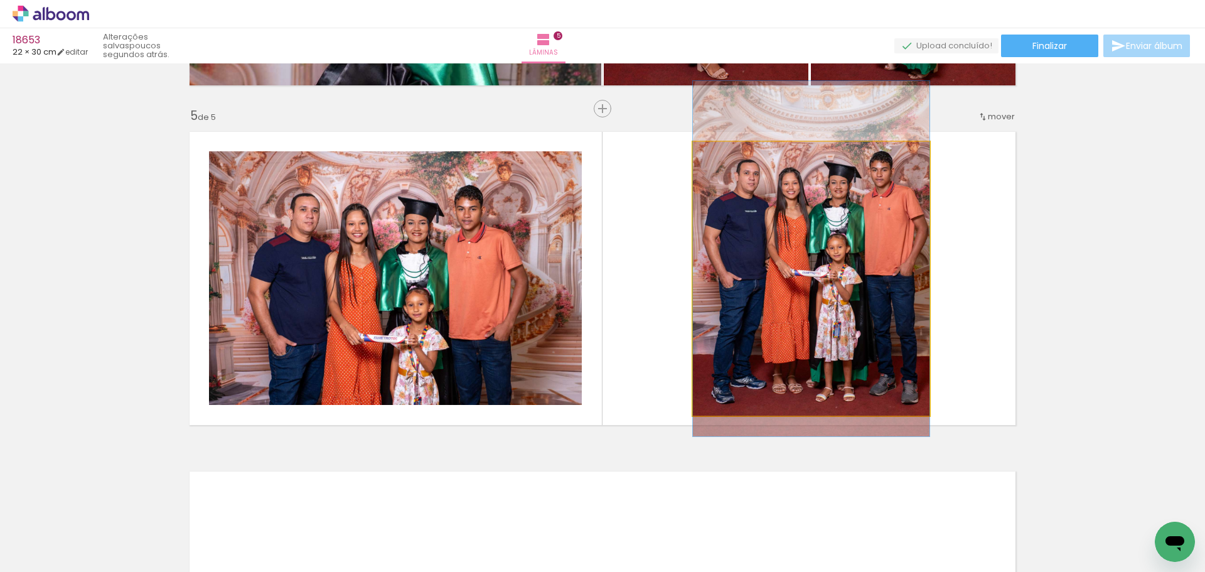
drag, startPoint x: 855, startPoint y: 285, endPoint x: 853, endPoint y: 265, distance: 20.2
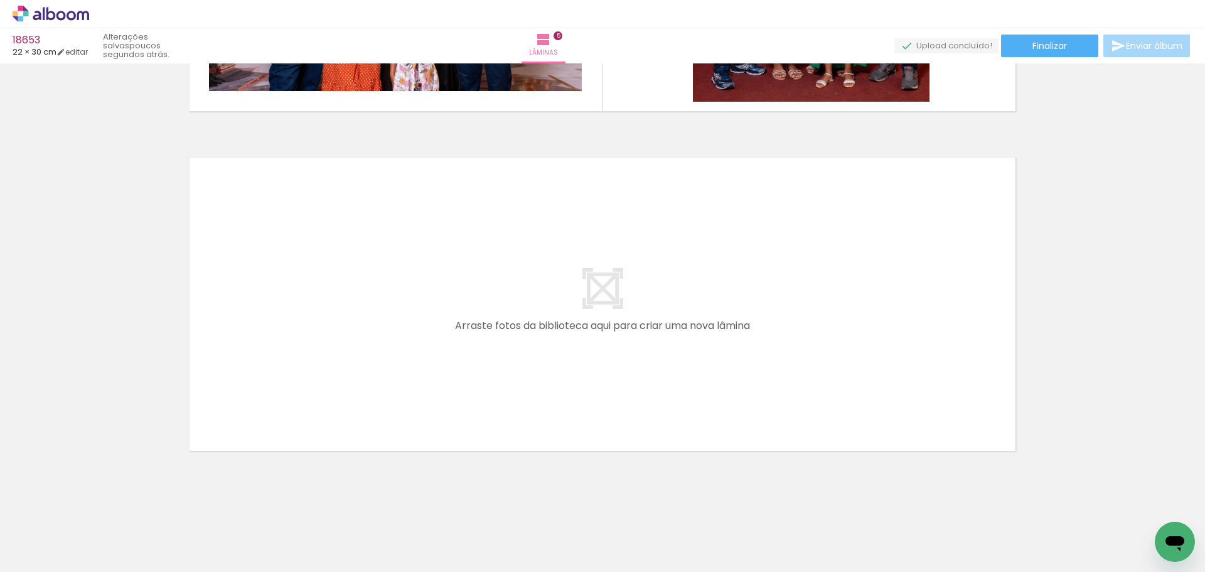
scroll to position [0, 939]
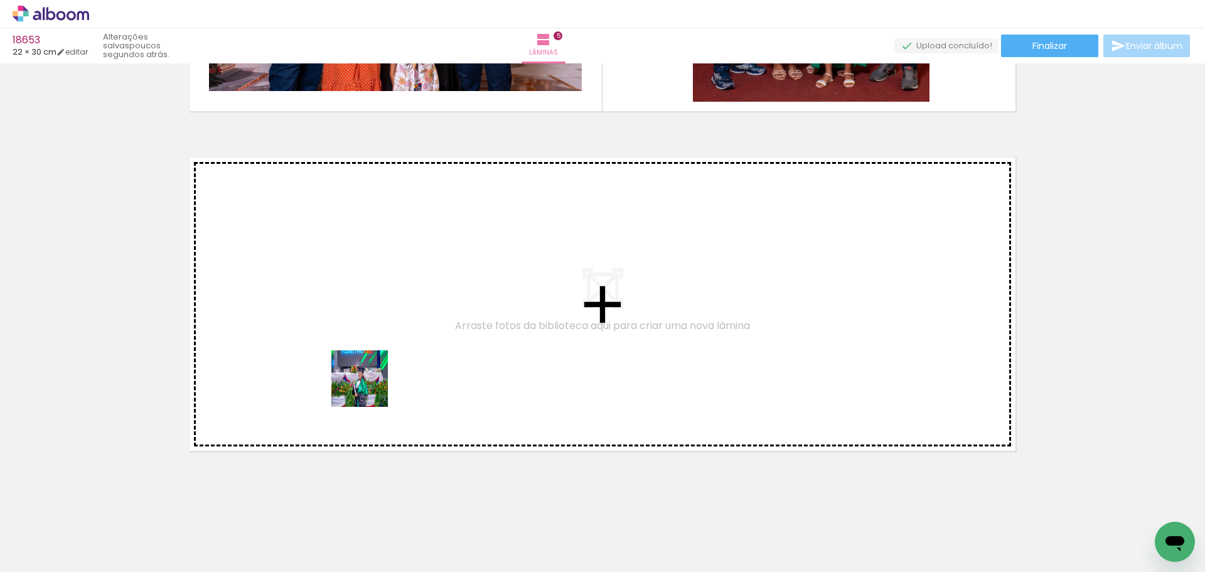
drag, startPoint x: 316, startPoint y: 536, endPoint x: 372, endPoint y: 380, distance: 165.5
click at [372, 380] on quentale-workspace at bounding box center [602, 286] width 1205 height 572
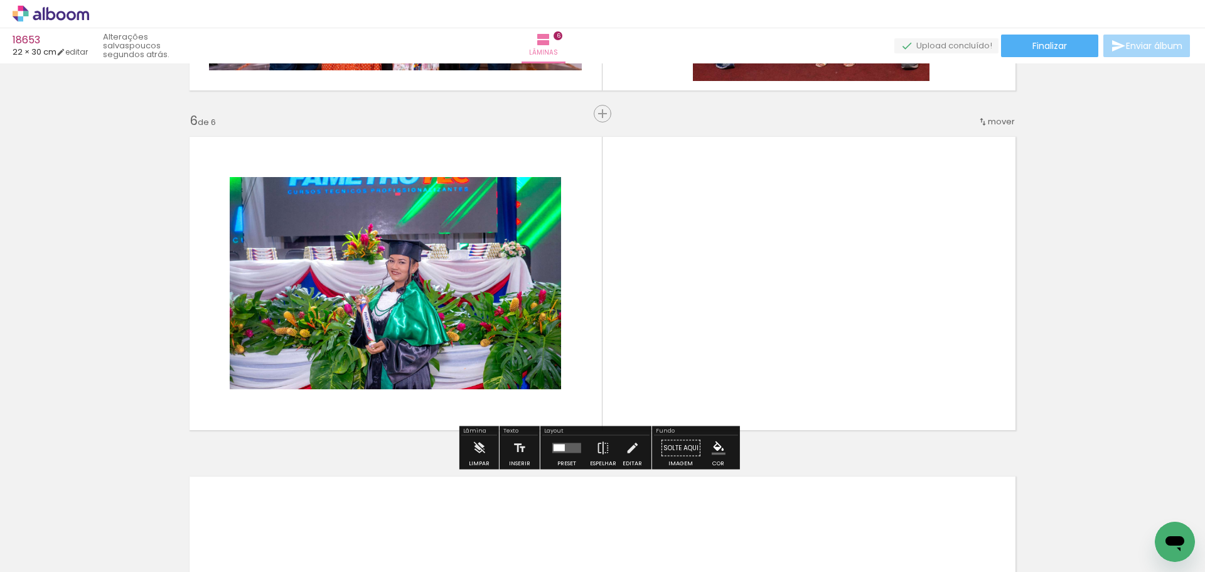
scroll to position [1673, 0]
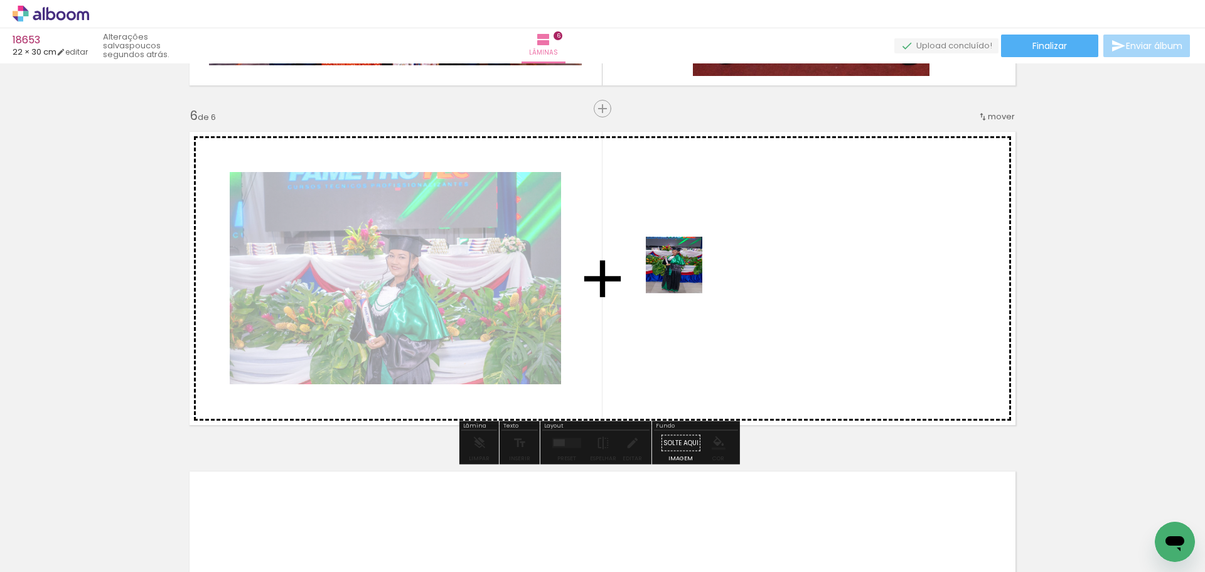
drag, startPoint x: 522, startPoint y: 533, endPoint x: 697, endPoint y: 252, distance: 330.6
click at [697, 252] on quentale-workspace at bounding box center [602, 286] width 1205 height 572
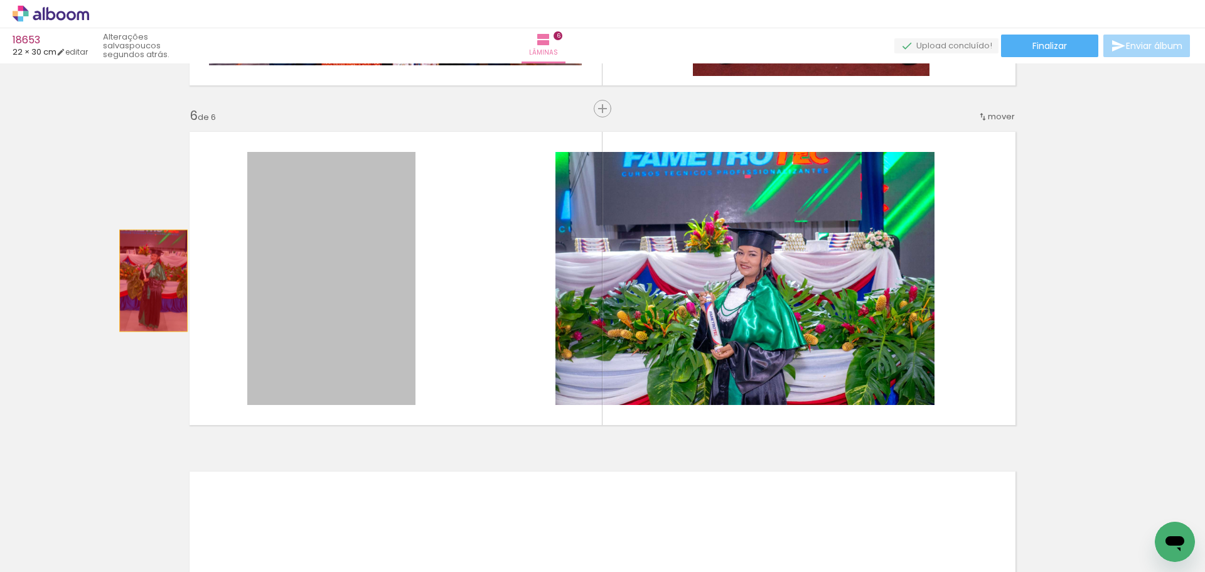
drag, startPoint x: 335, startPoint y: 283, endPoint x: 270, endPoint y: 290, distance: 65.0
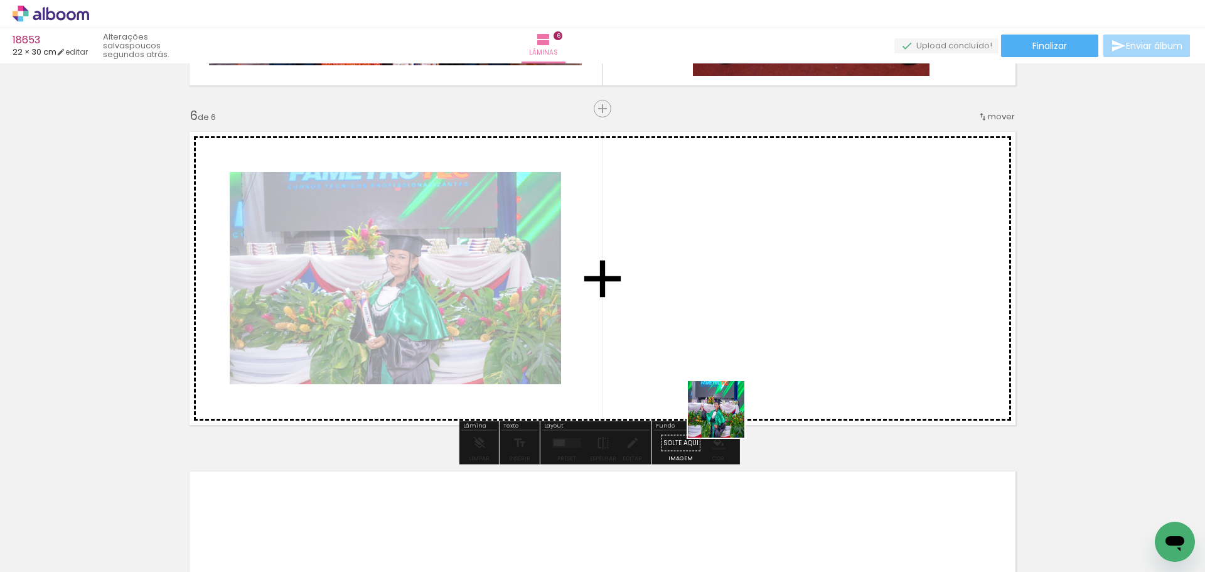
drag, startPoint x: 725, startPoint y: 419, endPoint x: 804, endPoint y: 232, distance: 202.4
click at [804, 232] on quentale-workspace at bounding box center [602, 286] width 1205 height 572
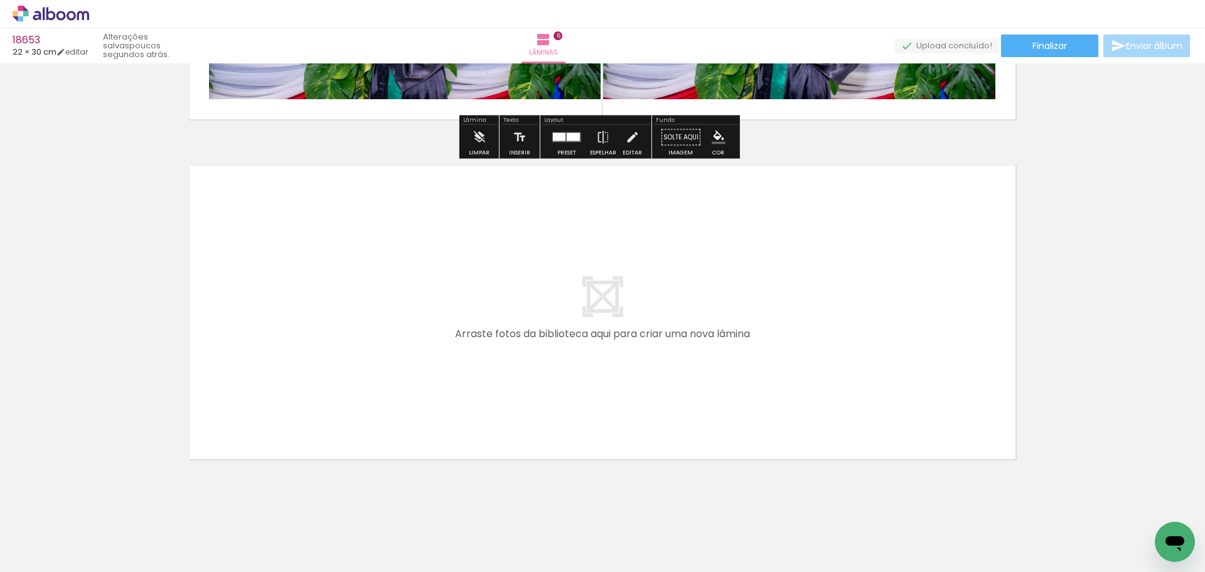
scroll to position [1987, 0]
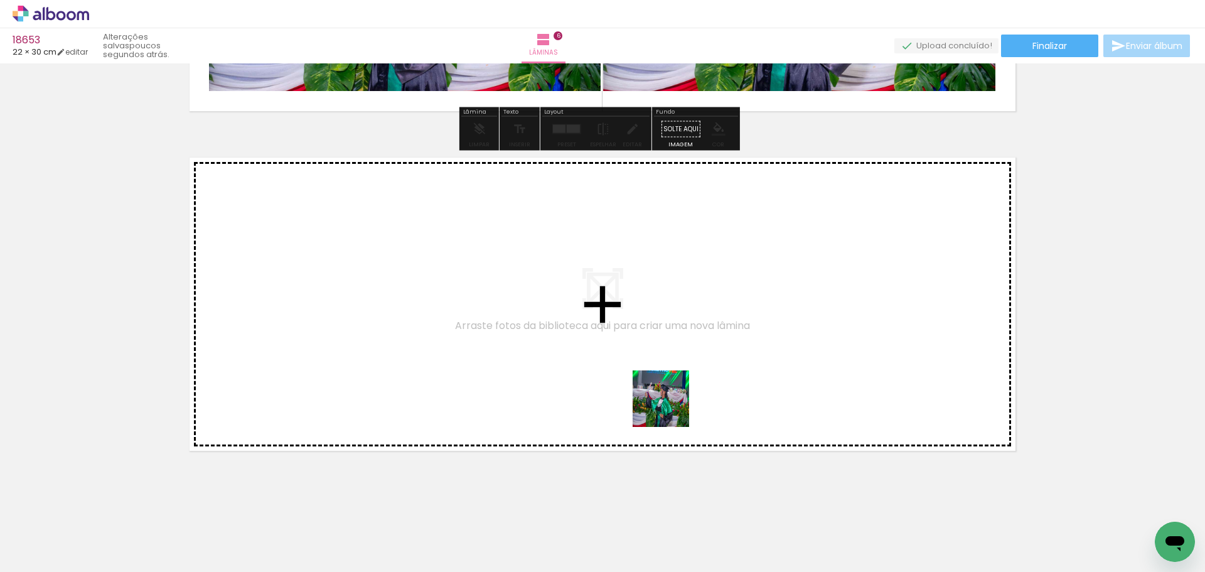
drag, startPoint x: 932, startPoint y: 532, endPoint x: 670, endPoint y: 408, distance: 290.2
click at [670, 408] on quentale-workspace at bounding box center [602, 286] width 1205 height 572
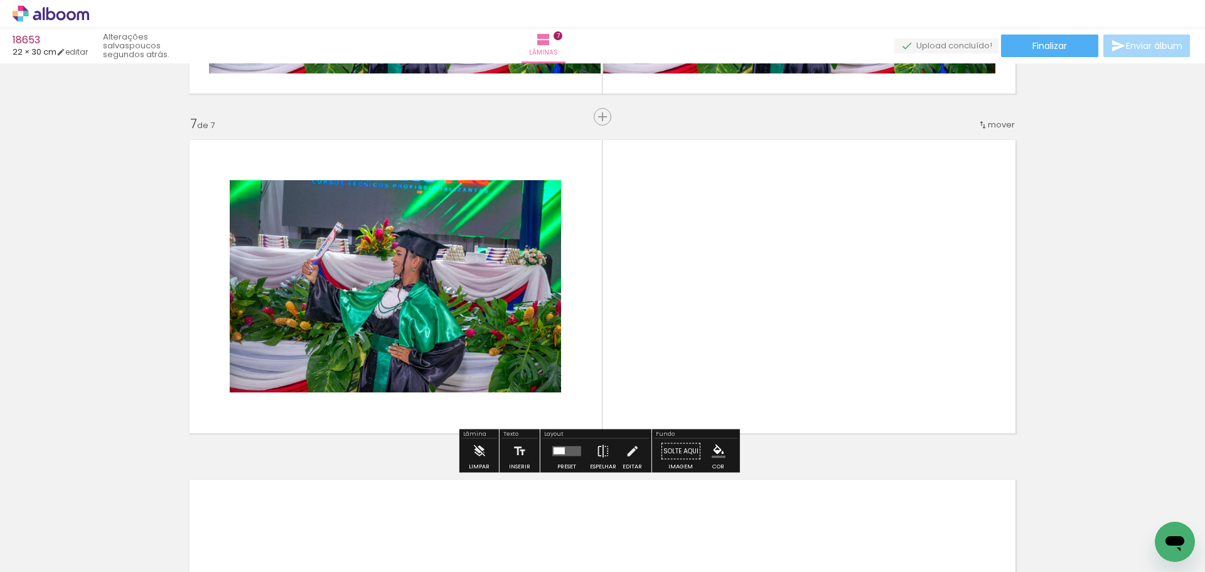
scroll to position [2012, 0]
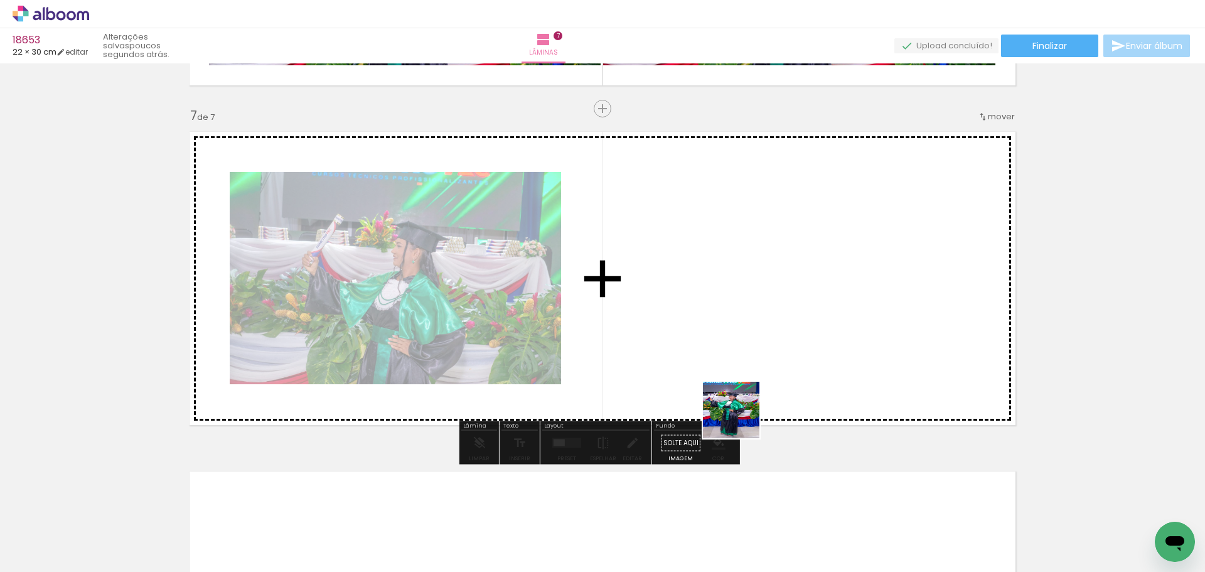
drag, startPoint x: 738, startPoint y: 523, endPoint x: 708, endPoint y: 315, distance: 209.9
click at [708, 315] on quentale-workspace at bounding box center [602, 286] width 1205 height 572
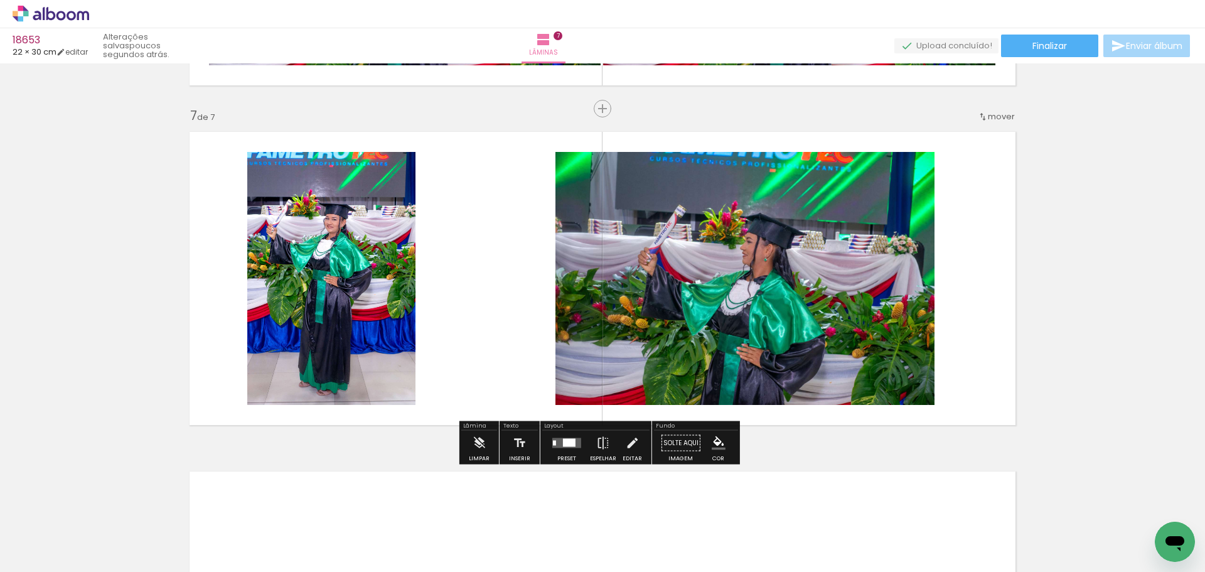
drag, startPoint x: 520, startPoint y: 314, endPoint x: 516, endPoint y: 296, distance: 18.0
click at [516, 296] on quentale-workspace at bounding box center [602, 286] width 1205 height 572
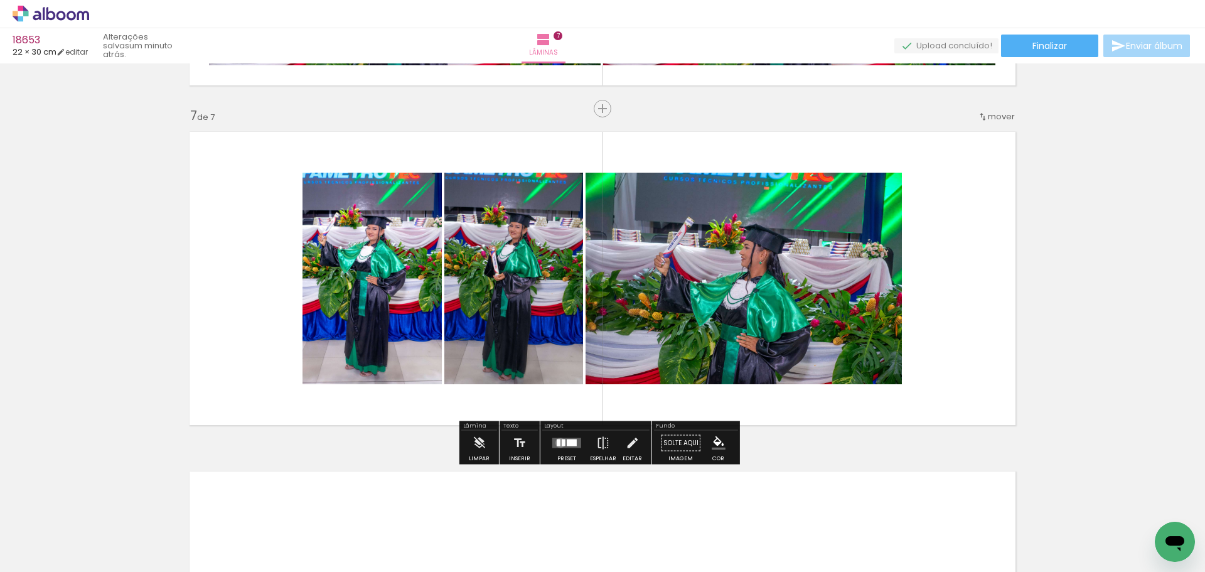
click at [557, 442] on div at bounding box center [559, 442] width 4 height 7
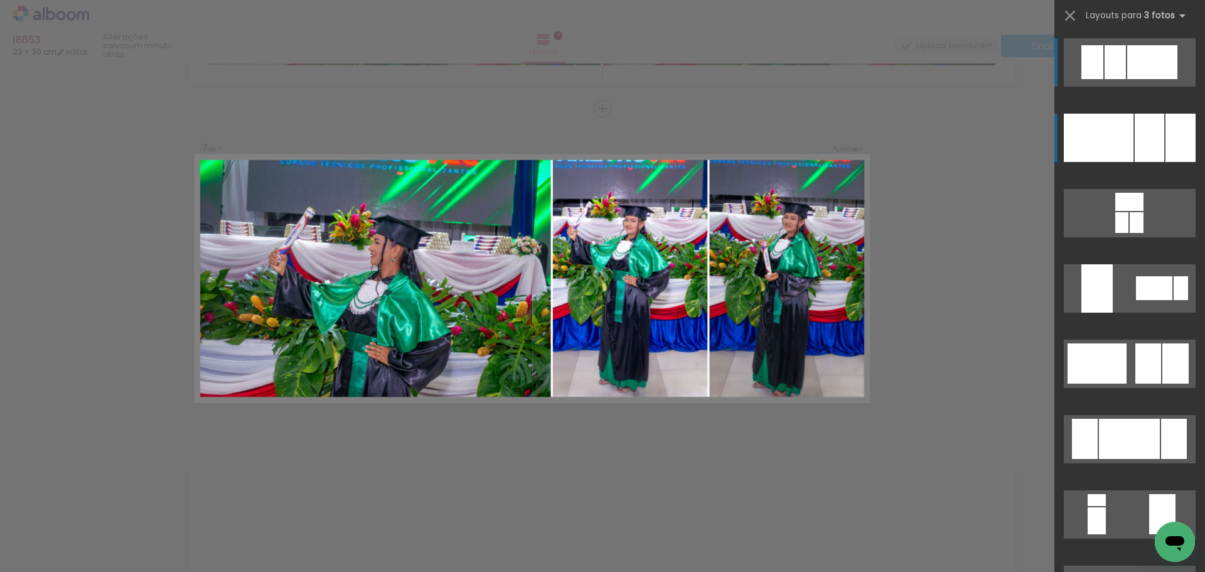
click at [1149, 126] on div at bounding box center [1148, 138] width 29 height 48
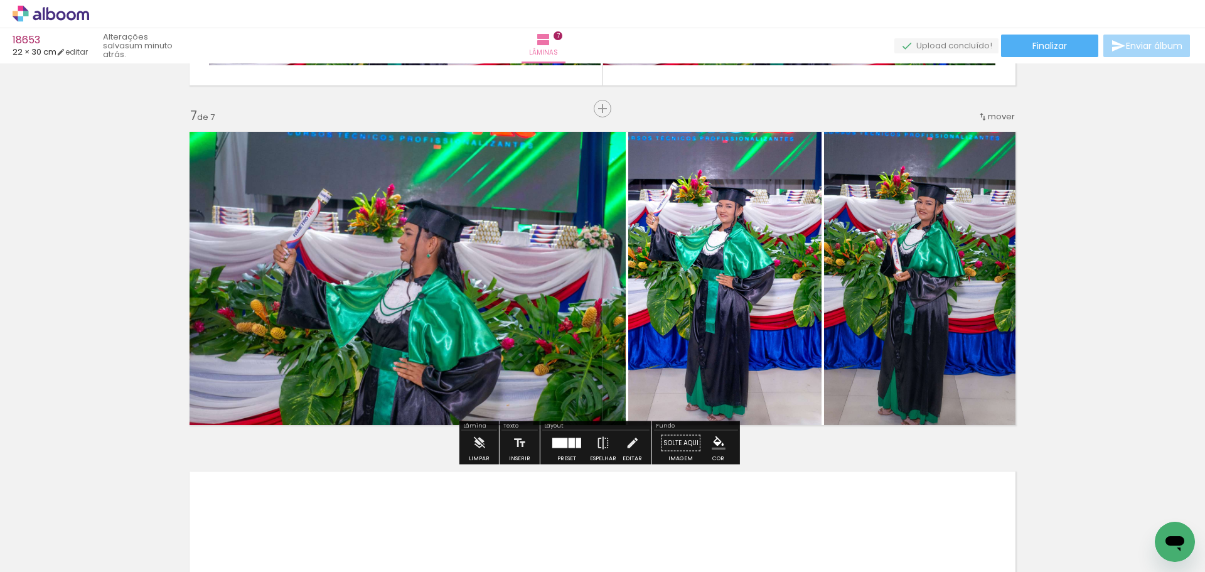
click at [577, 267] on quentale-photo at bounding box center [404, 278] width 444 height 308
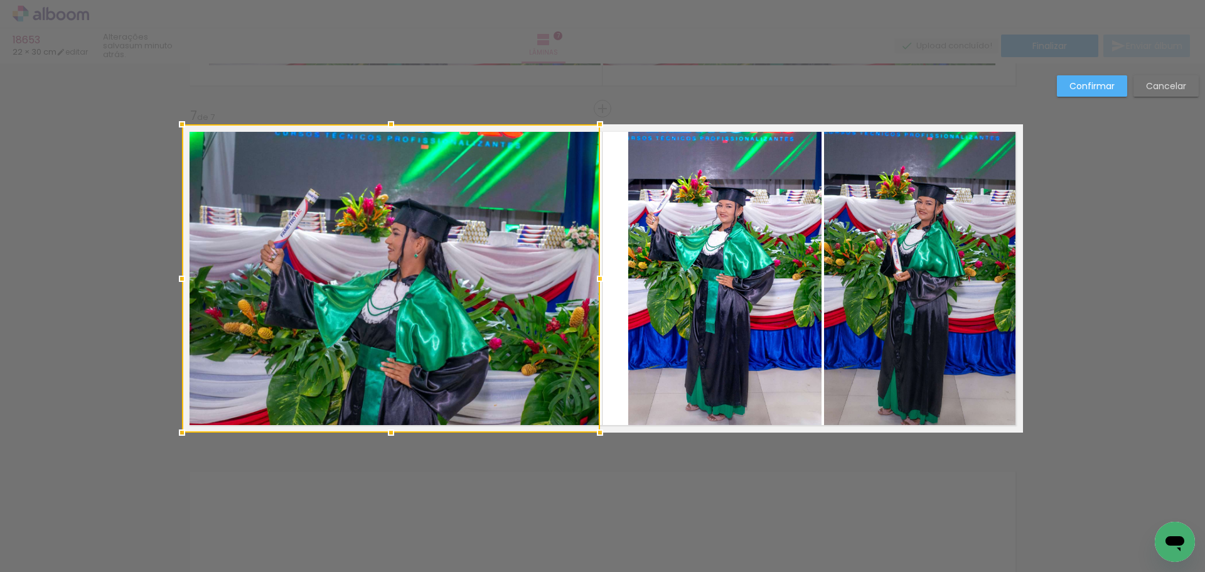
drag, startPoint x: 603, startPoint y: 274, endPoint x: 591, endPoint y: 275, distance: 12.1
click at [591, 275] on div at bounding box center [599, 278] width 25 height 25
click at [634, 267] on quentale-photo at bounding box center [724, 278] width 193 height 308
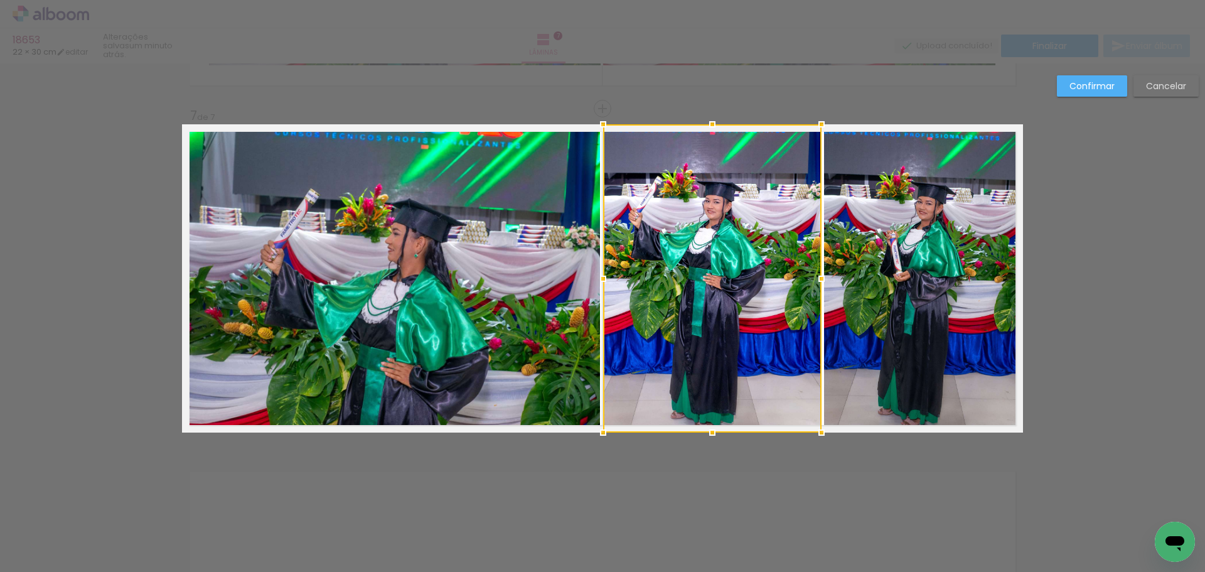
drag, startPoint x: 626, startPoint y: 279, endPoint x: 607, endPoint y: 272, distance: 19.7
click at [600, 275] on div at bounding box center [602, 278] width 25 height 25
click at [0, 0] on slot "Confirmar" at bounding box center [0, 0] width 0 height 0
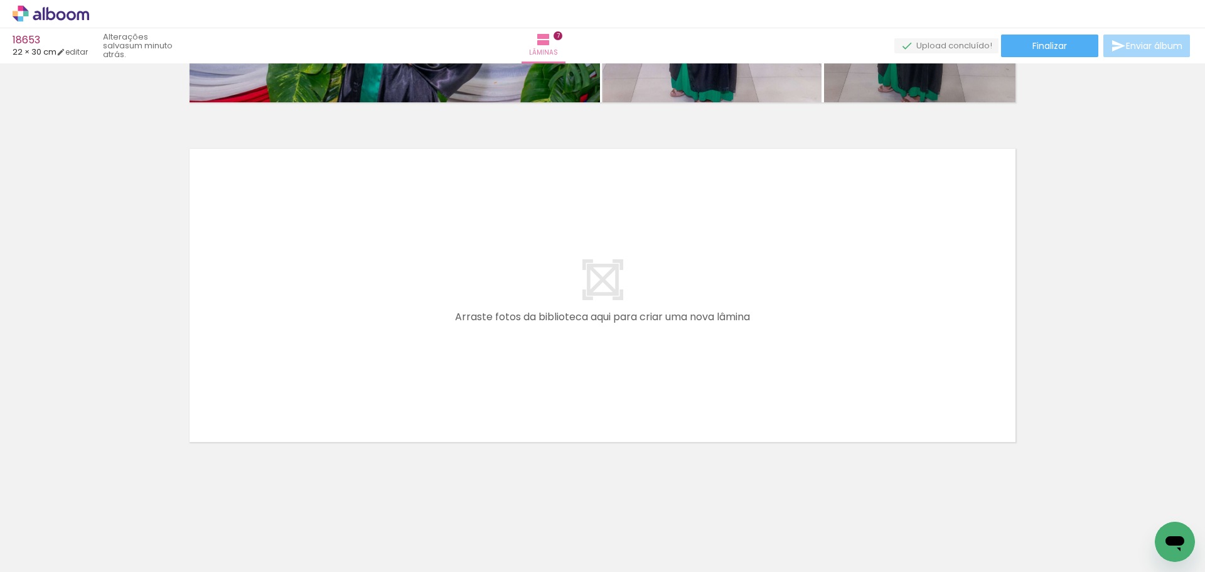
scroll to position [0, 1416]
drag, startPoint x: 610, startPoint y: 520, endPoint x: 619, endPoint y: 467, distance: 52.9
click at [538, 363] on quentale-workspace at bounding box center [602, 286] width 1205 height 572
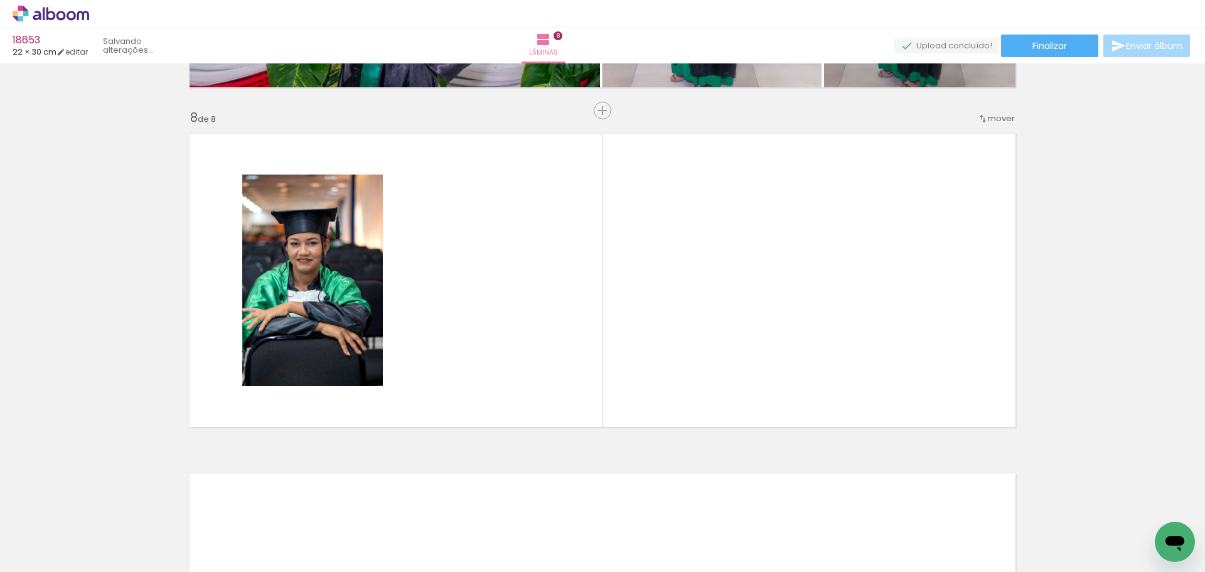
scroll to position [2352, 0]
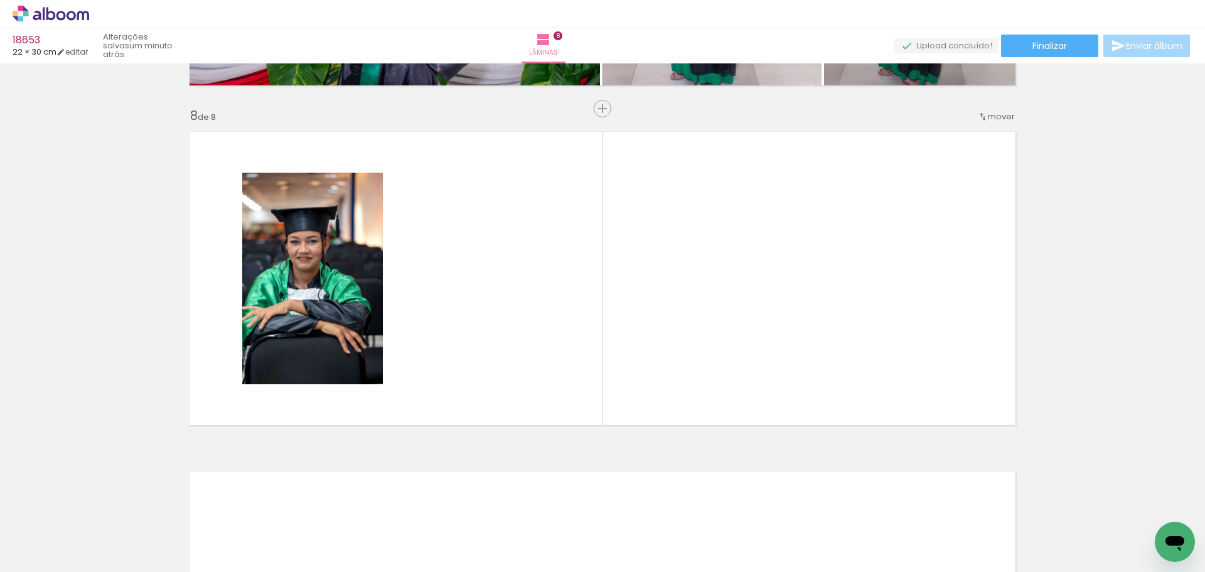
drag, startPoint x: 688, startPoint y: 526, endPoint x: 720, endPoint y: 379, distance: 150.4
click at [685, 356] on quentale-workspace at bounding box center [602, 286] width 1205 height 572
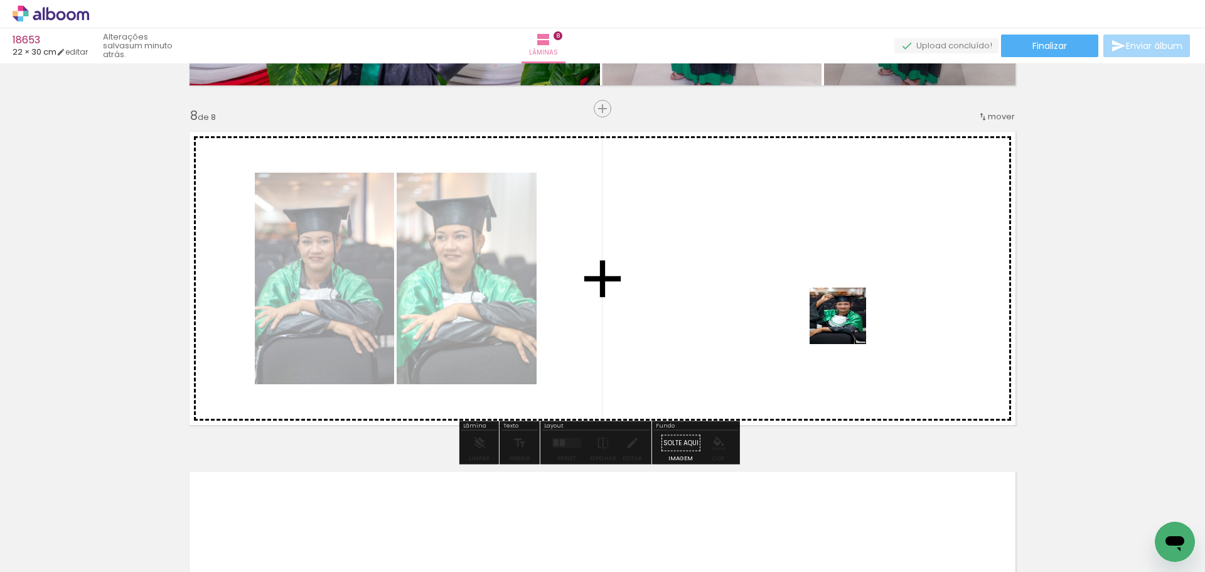
click at [847, 325] on quentale-workspace at bounding box center [602, 286] width 1205 height 572
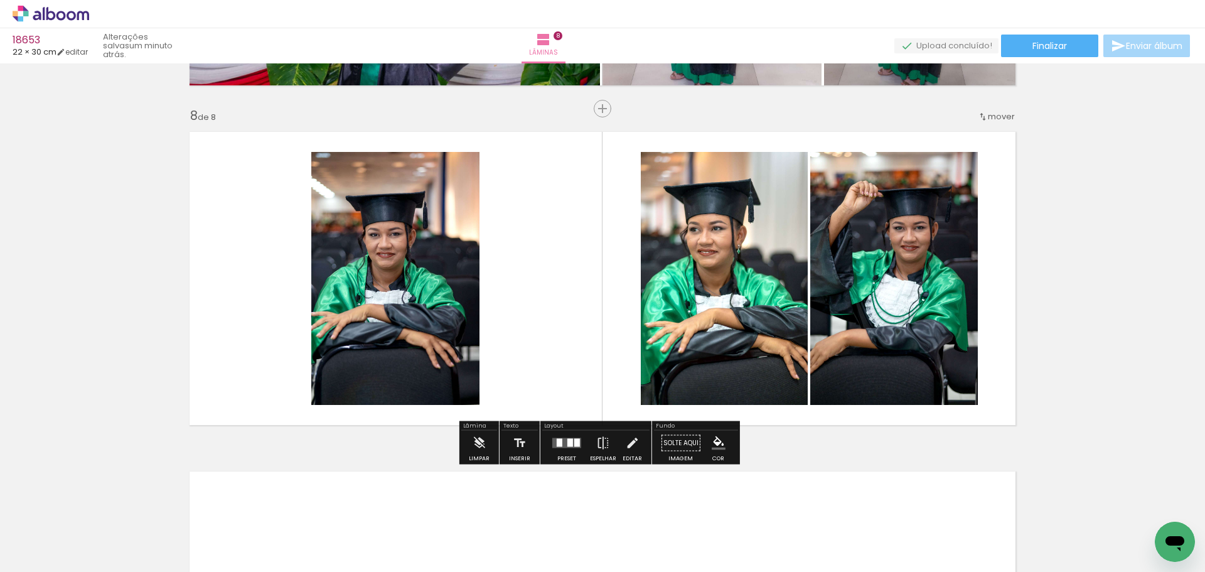
click at [560, 441] on quentale-layouter at bounding box center [566, 443] width 29 height 10
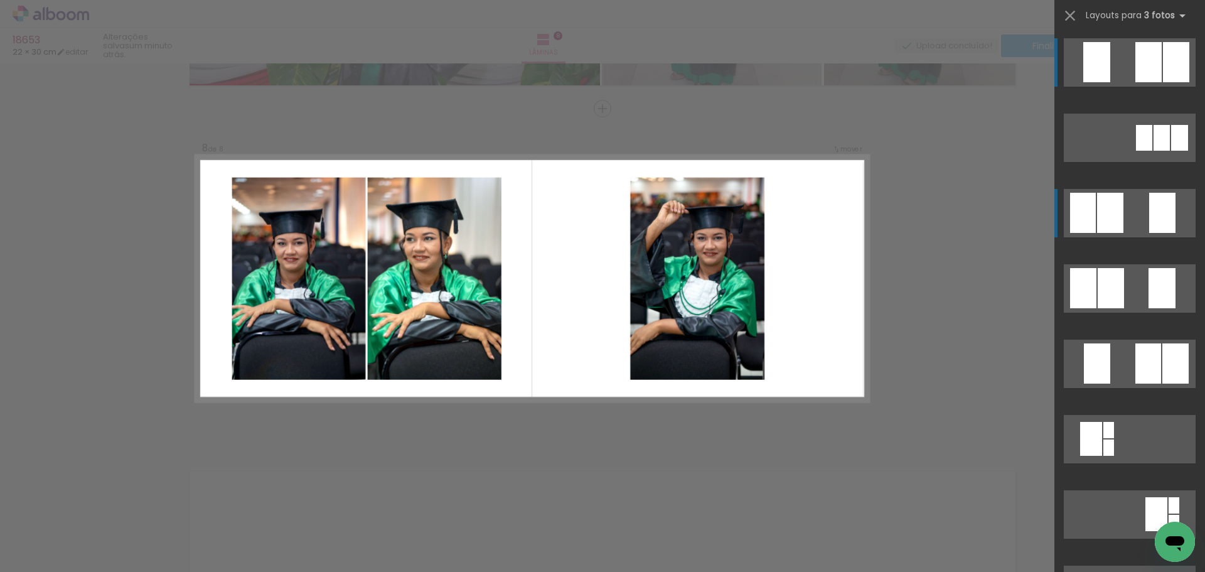
click at [1173, 195] on quentale-layouter at bounding box center [1130, 213] width 132 height 48
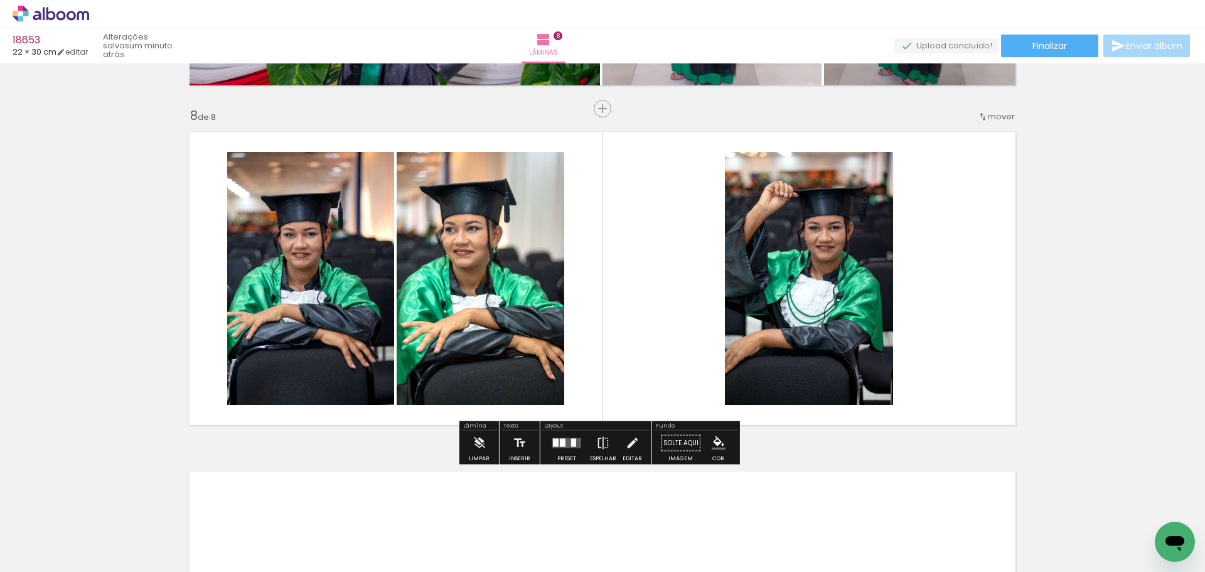
click at [783, 235] on quentale-photo at bounding box center [809, 278] width 168 height 253
drag, startPoint x: 783, startPoint y: 235, endPoint x: 777, endPoint y: 223, distance: 13.2
click at [784, 235] on quentale-photo at bounding box center [809, 278] width 168 height 253
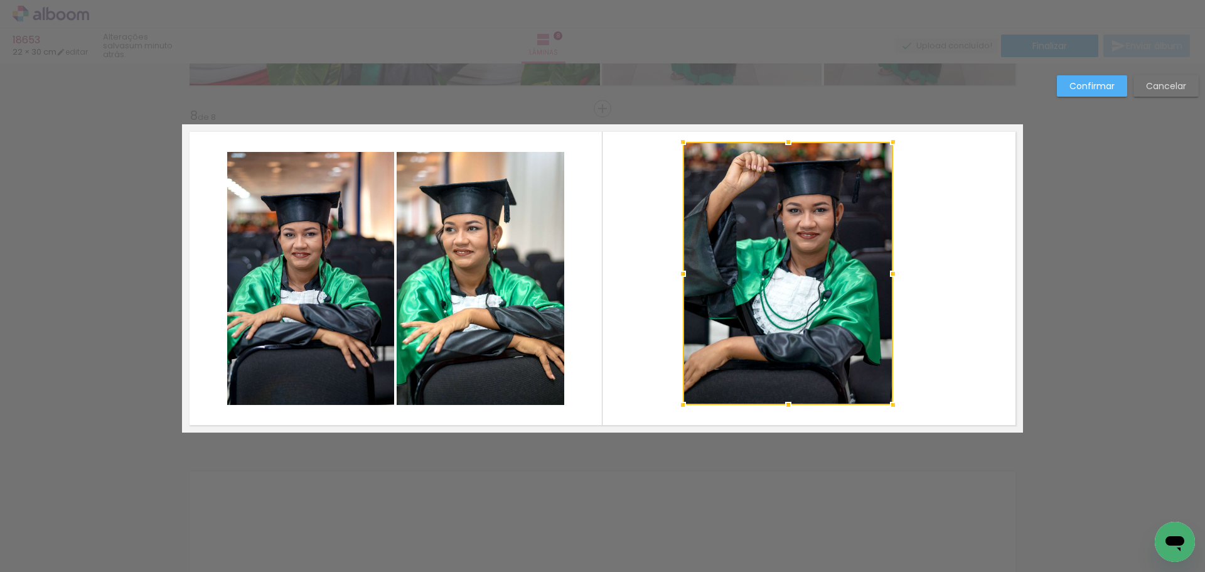
drag, startPoint x: 720, startPoint y: 154, endPoint x: 682, endPoint y: 144, distance: 39.0
click at [682, 144] on div at bounding box center [682, 141] width 25 height 25
drag, startPoint x: 771, startPoint y: 285, endPoint x: 841, endPoint y: 398, distance: 133.4
click at [771, 286] on div at bounding box center [788, 273] width 210 height 263
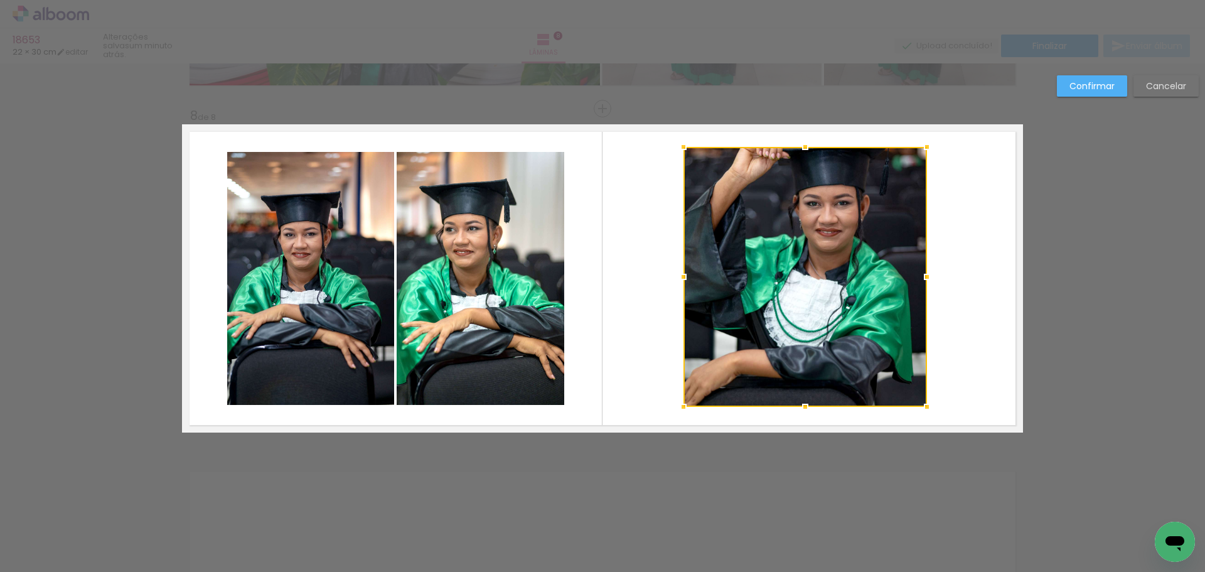
drag, startPoint x: 886, startPoint y: 408, endPoint x: 919, endPoint y: 409, distance: 33.3
click at [919, 409] on div at bounding box center [926, 406] width 25 height 25
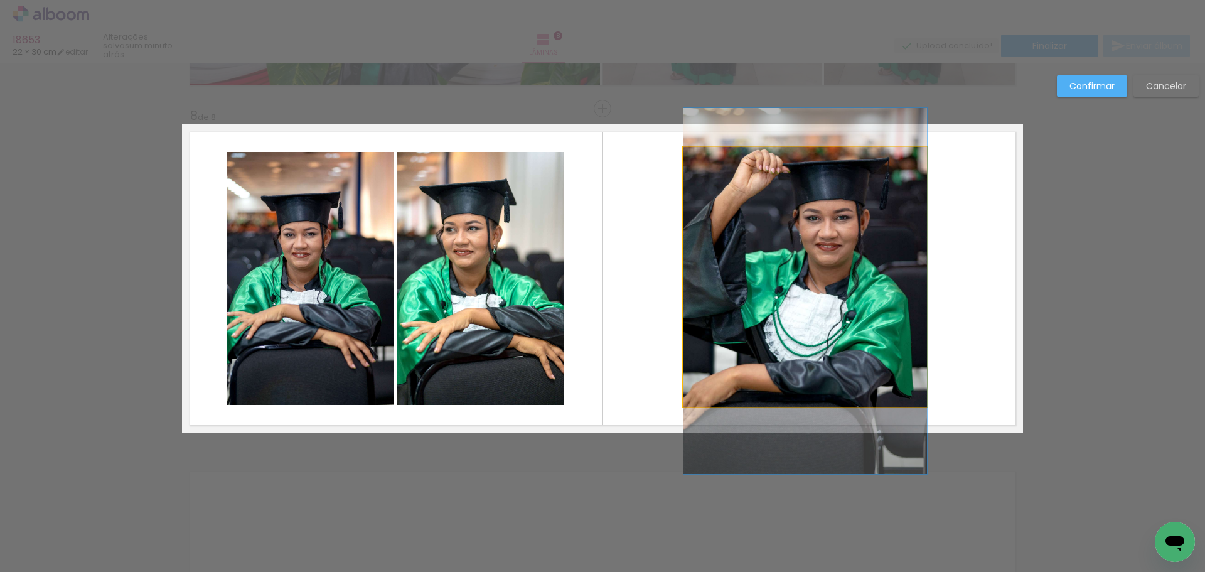
drag, startPoint x: 796, startPoint y: 201, endPoint x: 797, endPoint y: 215, distance: 14.5
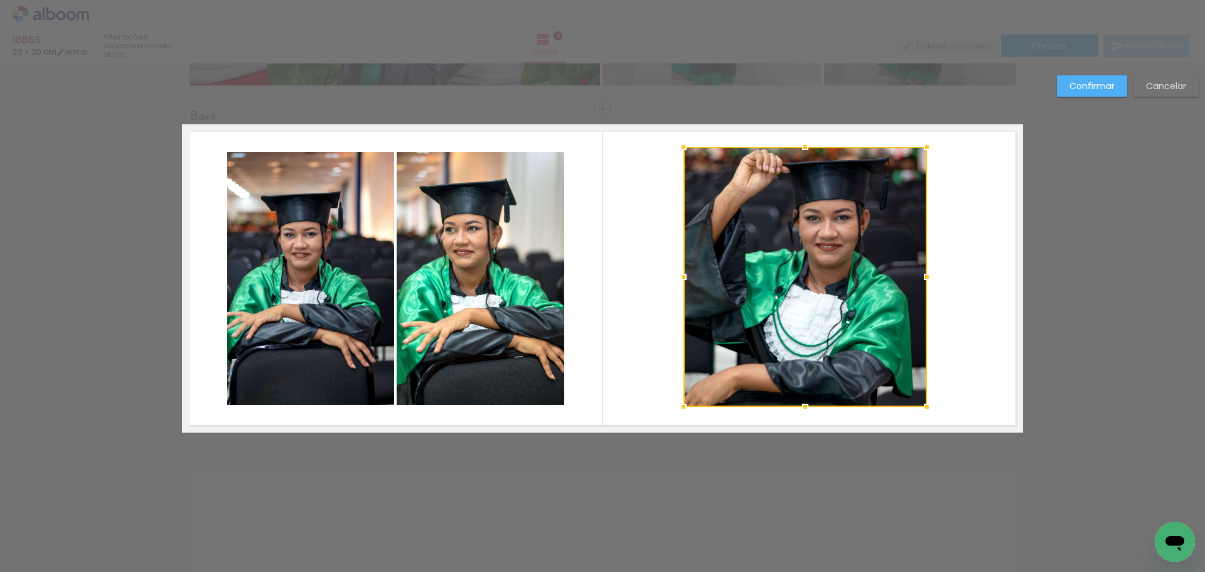
click at [0, 0] on slot "Confirmar" at bounding box center [0, 0] width 0 height 0
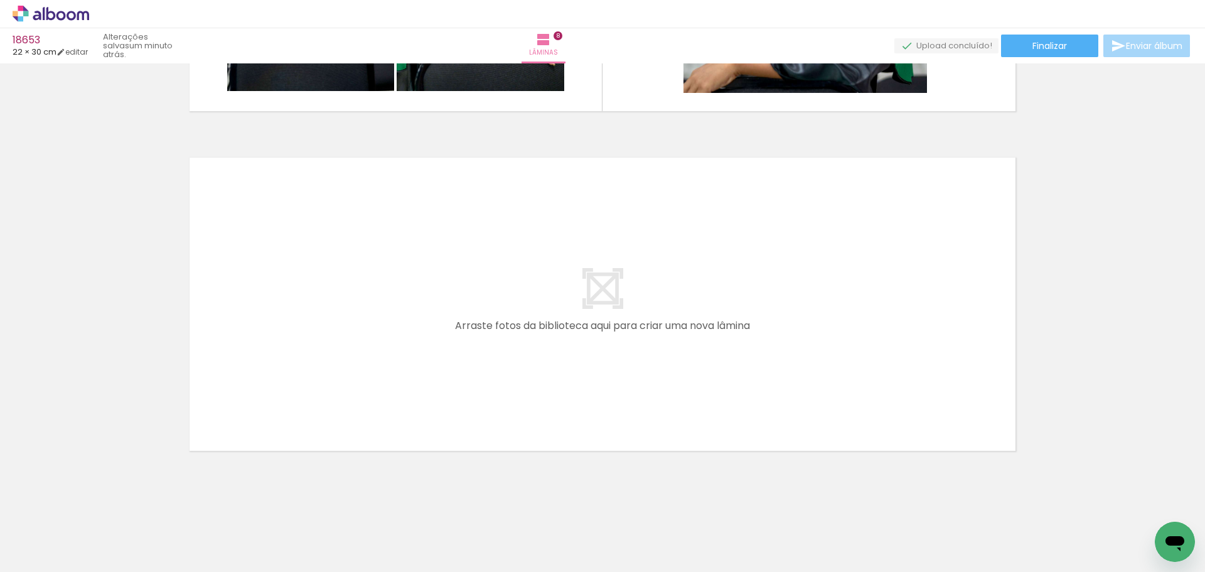
scroll to position [0, 2341]
click at [535, 381] on quentale-layouter at bounding box center [602, 304] width 841 height 308
drag, startPoint x: 454, startPoint y: 484, endPoint x: 442, endPoint y: 388, distance: 96.8
click at [442, 388] on quentale-workspace at bounding box center [602, 286] width 1205 height 572
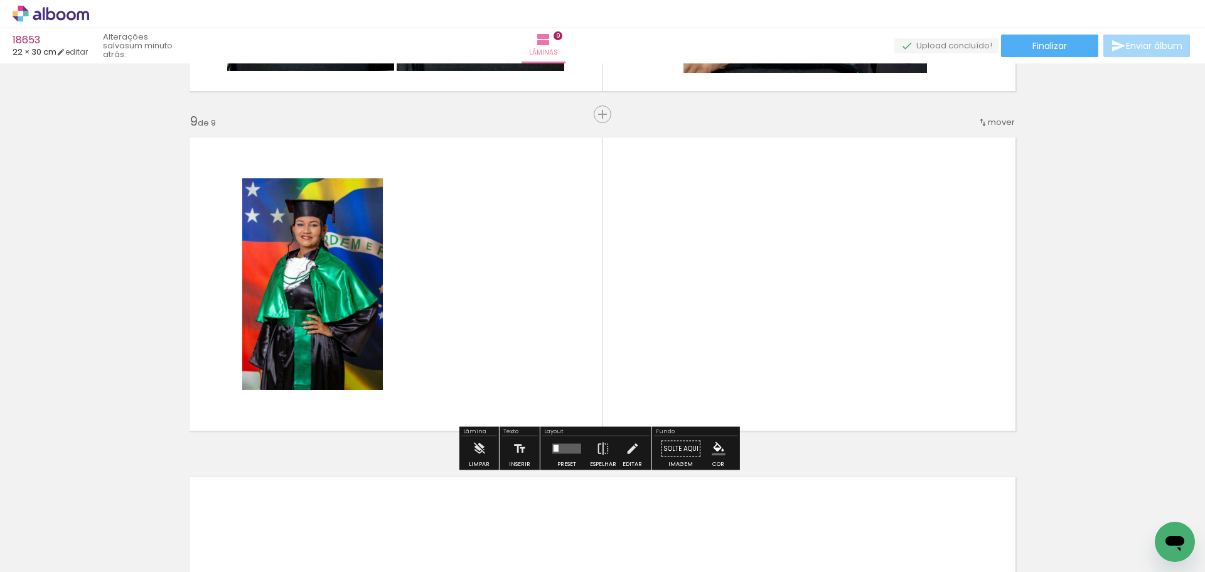
scroll to position [2691, 0]
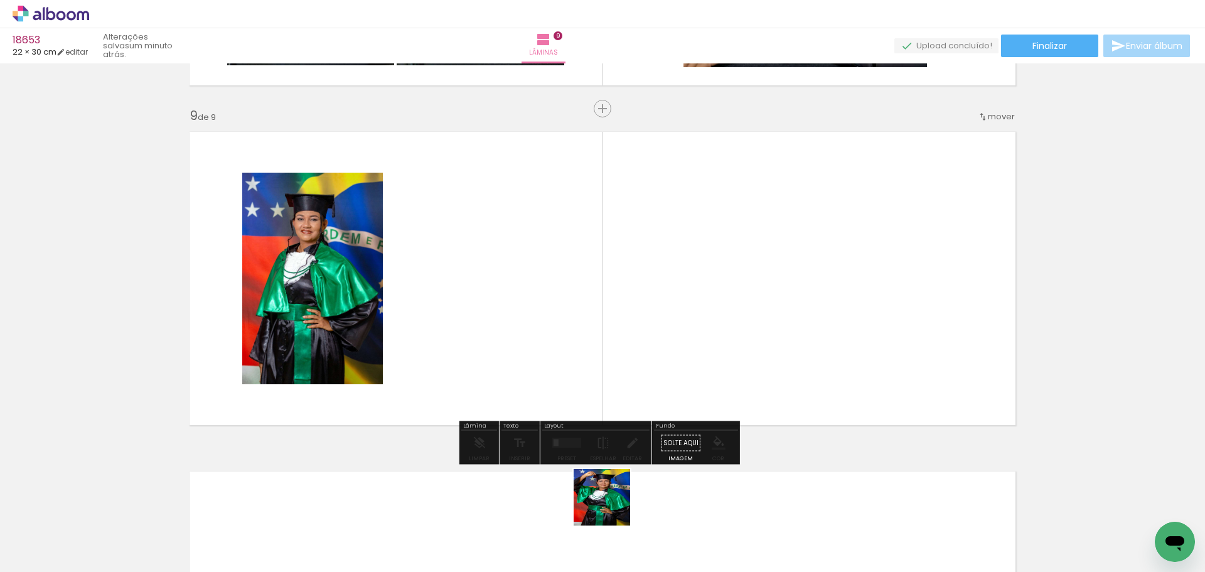
drag, startPoint x: 611, startPoint y: 506, endPoint x: 584, endPoint y: 282, distance: 226.3
click at [584, 282] on quentale-workspace at bounding box center [602, 286] width 1205 height 572
